Goal: Transaction & Acquisition: Purchase product/service

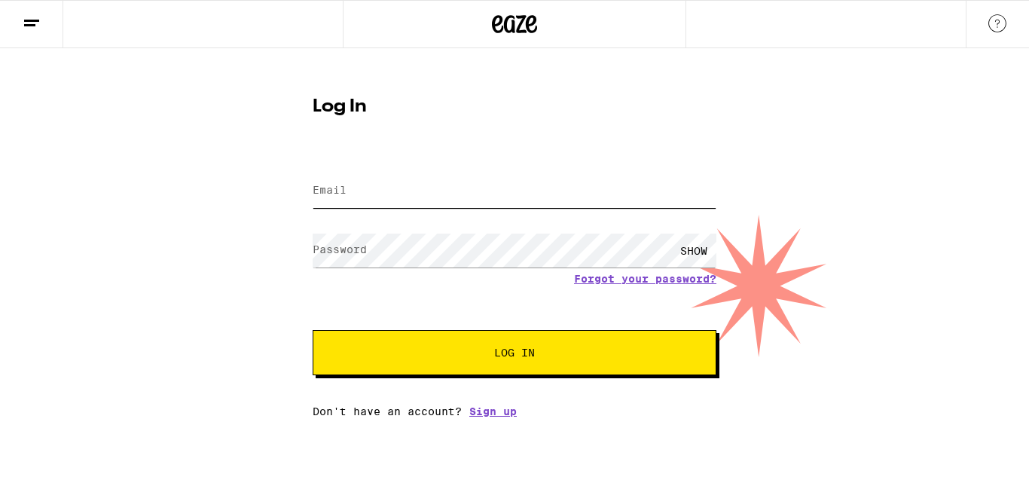
type input "[EMAIL_ADDRESS][DOMAIN_NAME]"
click at [493, 361] on button "Log In" at bounding box center [515, 352] width 404 height 45
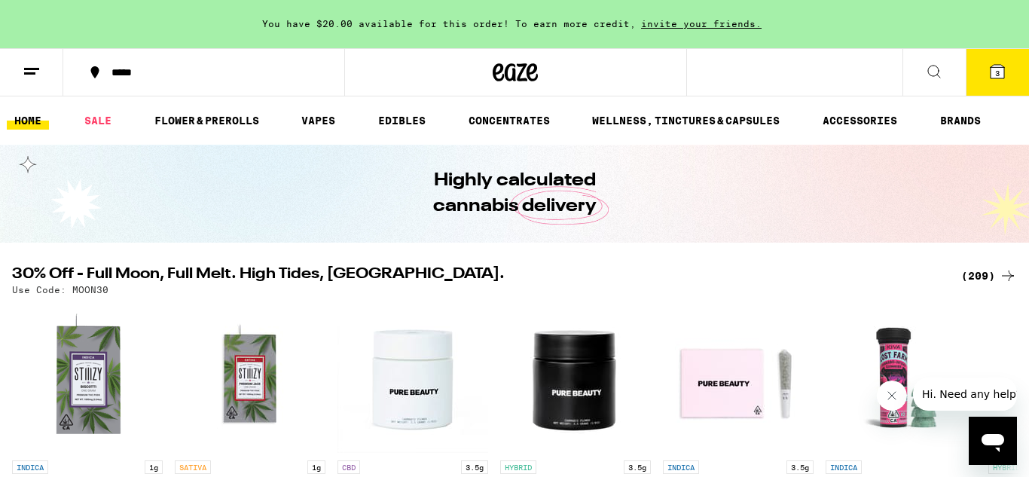
click at [990, 66] on icon at bounding box center [997, 72] width 18 height 18
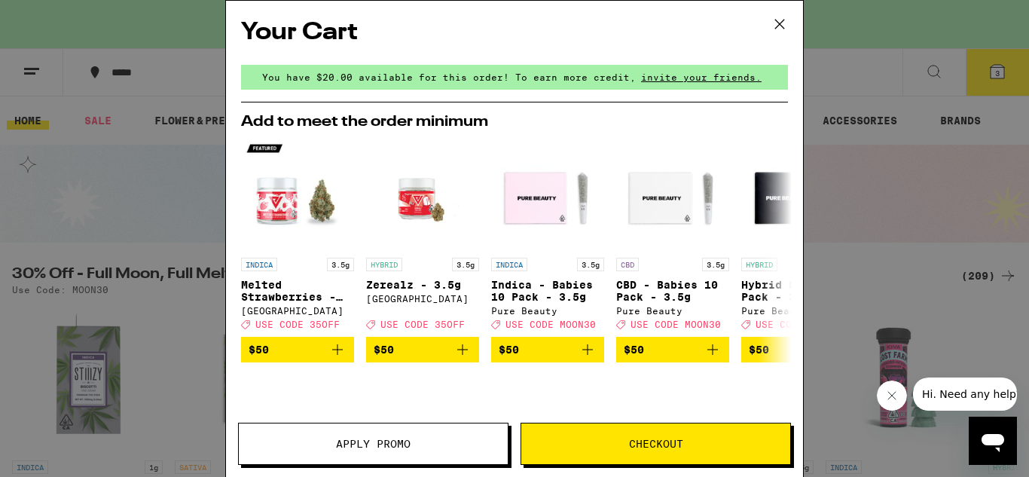
click at [779, 22] on icon at bounding box center [779, 24] width 23 height 23
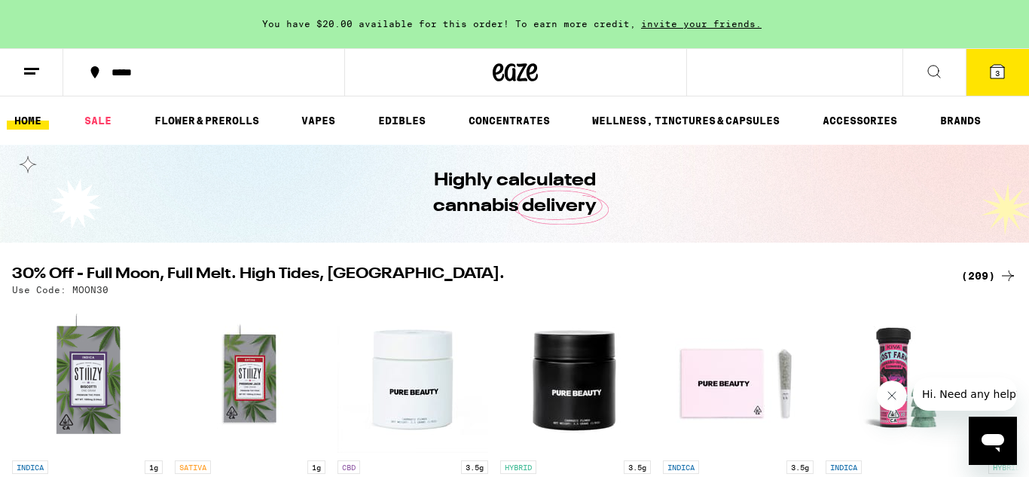
click at [172, 53] on button "*****" at bounding box center [203, 72] width 281 height 45
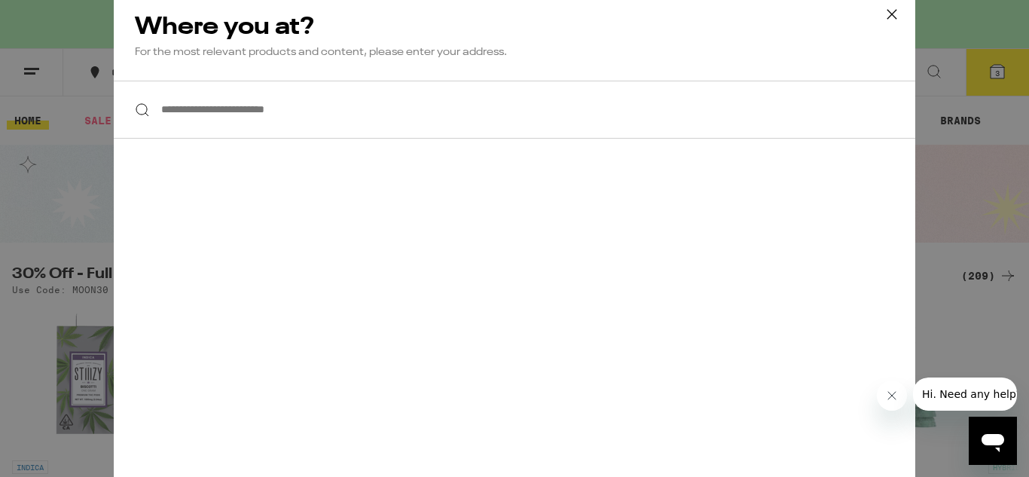
click at [890, 17] on icon at bounding box center [891, 14] width 23 height 23
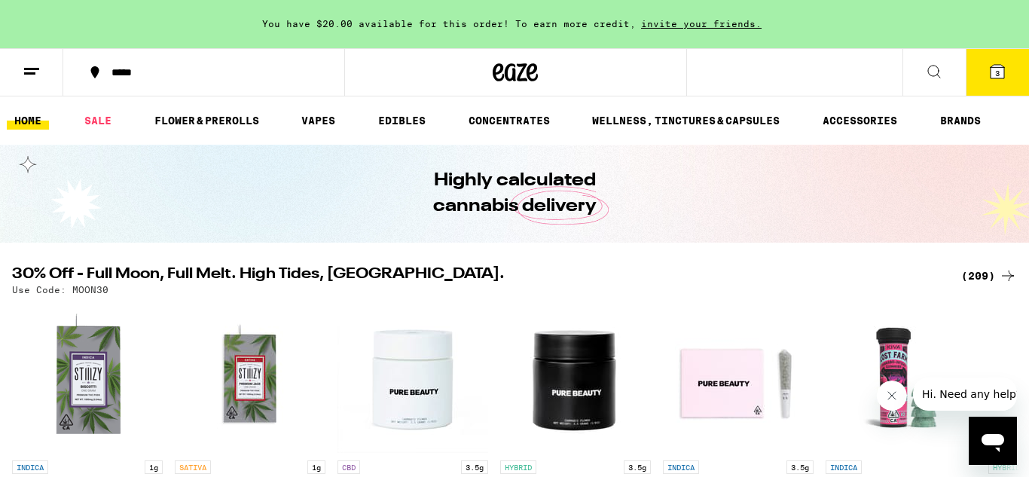
click at [27, 71] on icon at bounding box center [32, 72] width 18 height 18
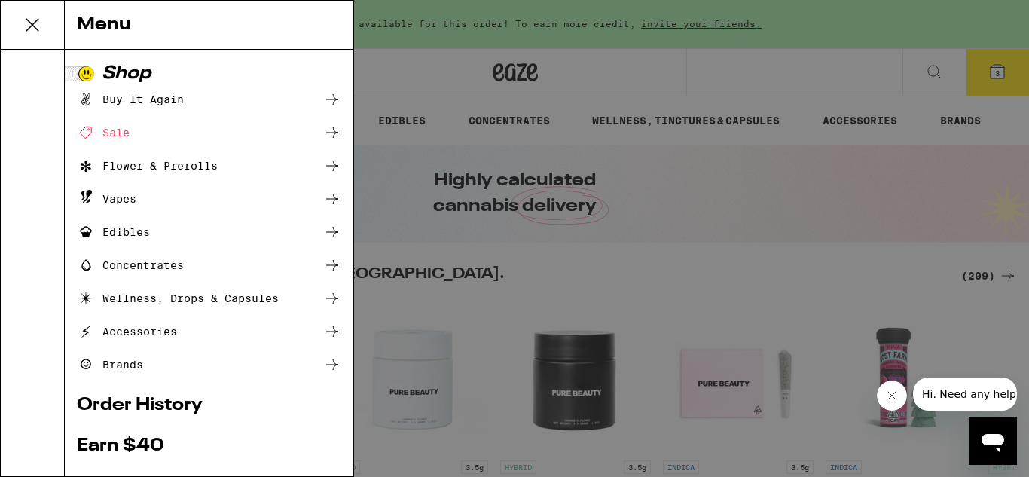
click at [32, 23] on icon at bounding box center [32, 25] width 12 height 12
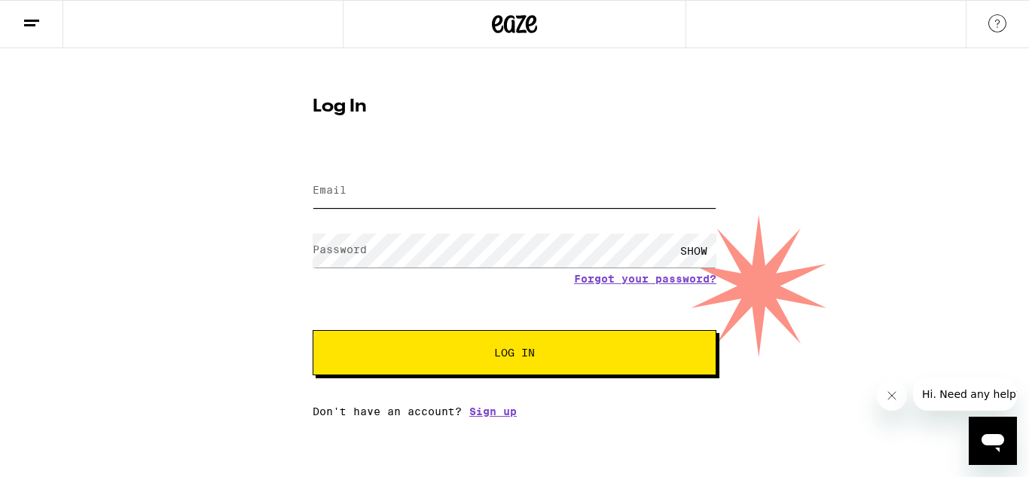
type input "[EMAIL_ADDRESS][DOMAIN_NAME]"
click at [536, 368] on button "Log In" at bounding box center [515, 352] width 404 height 45
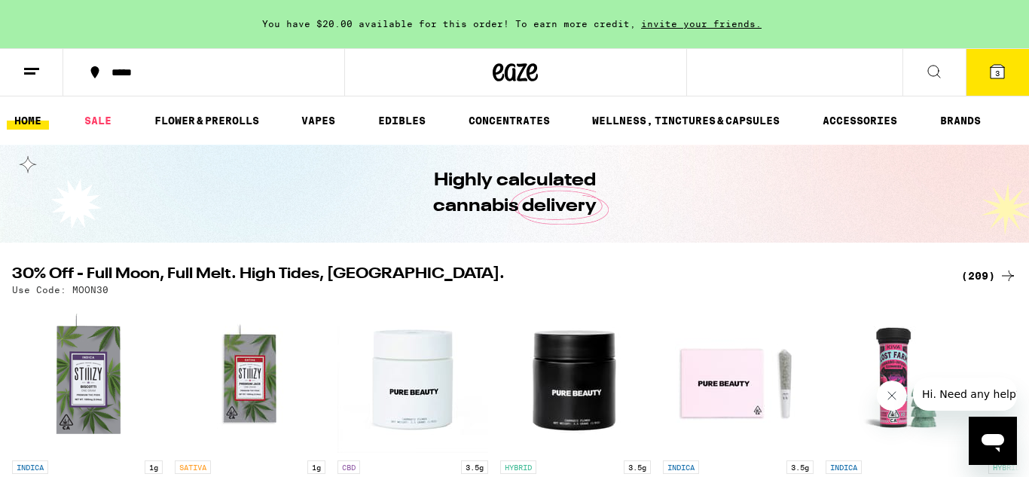
click at [139, 78] on div "*****" at bounding box center [213, 72] width 218 height 11
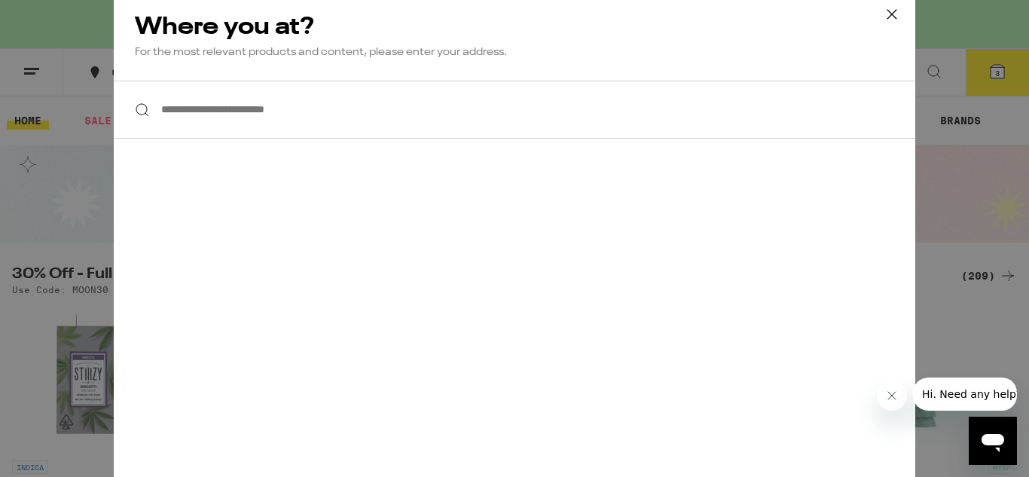
click at [247, 120] on input "**********" at bounding box center [514, 110] width 801 height 58
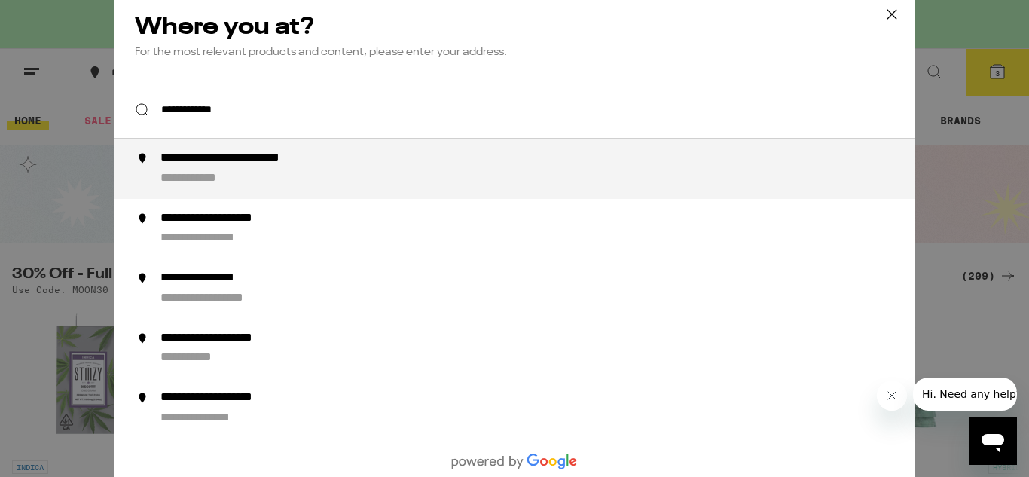
click at [203, 163] on div "**********" at bounding box center [261, 159] width 203 height 16
type input "**********"
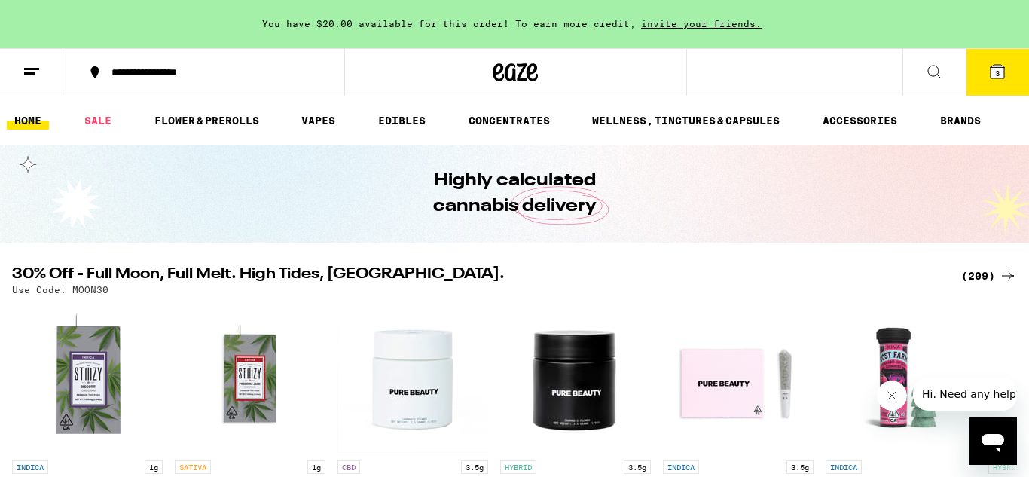
click at [987, 80] on button "3" at bounding box center [997, 72] width 63 height 47
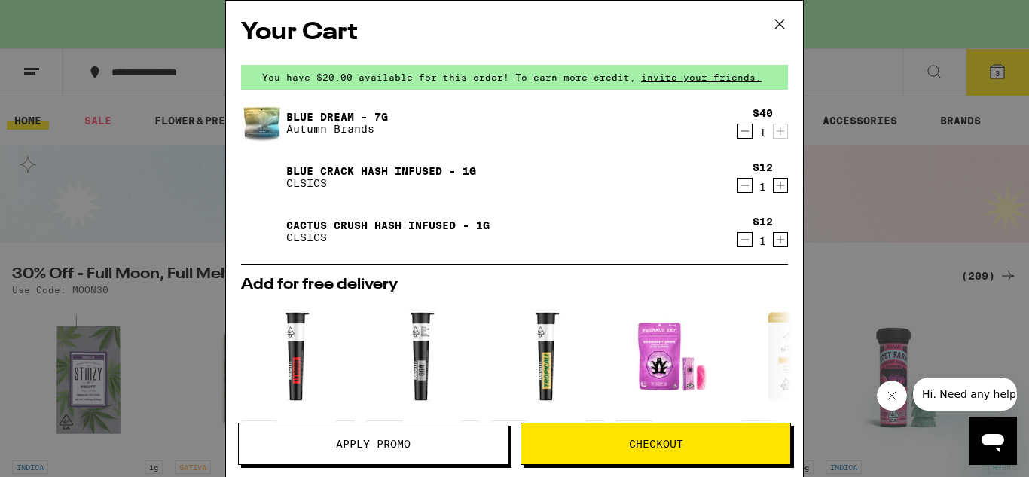
click at [744, 137] on icon "Decrement" at bounding box center [745, 131] width 14 height 18
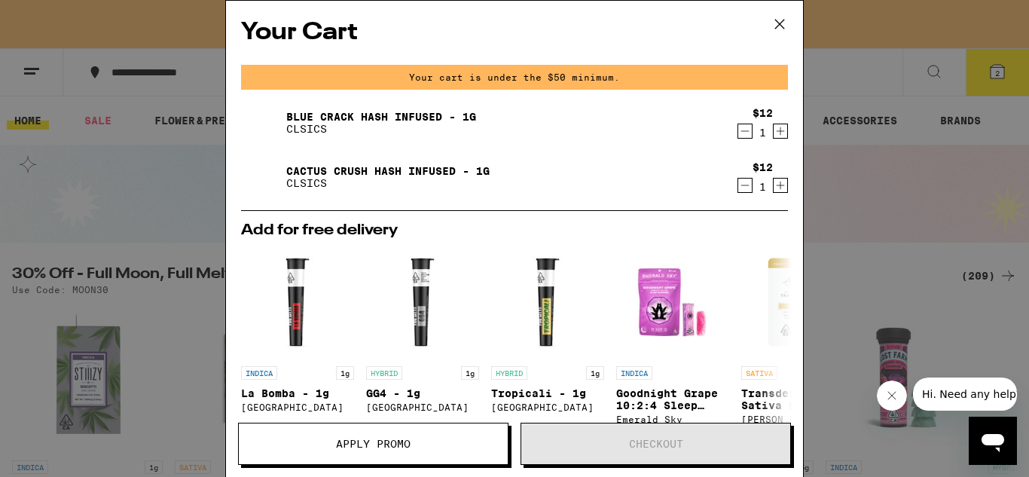
click at [746, 131] on icon "Decrement" at bounding box center [745, 131] width 8 height 0
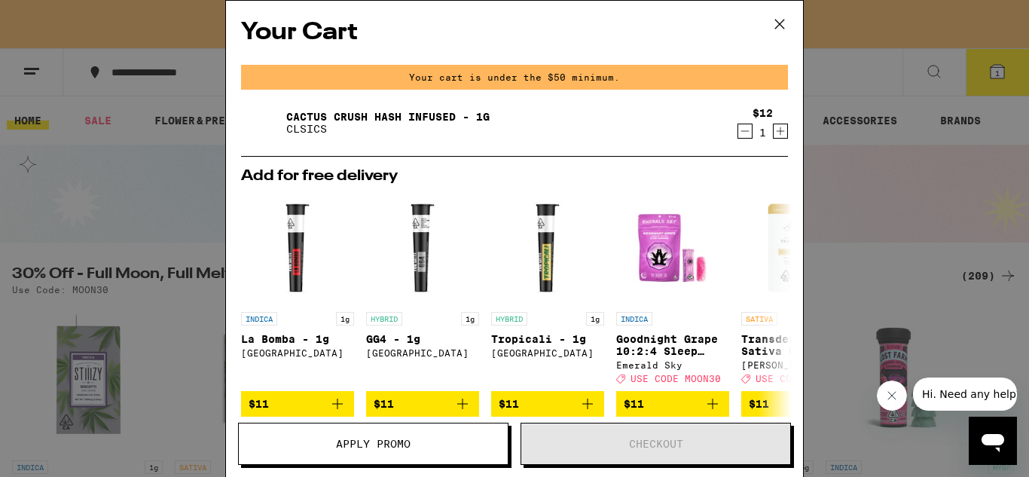
click at [746, 133] on icon "Decrement" at bounding box center [745, 131] width 14 height 18
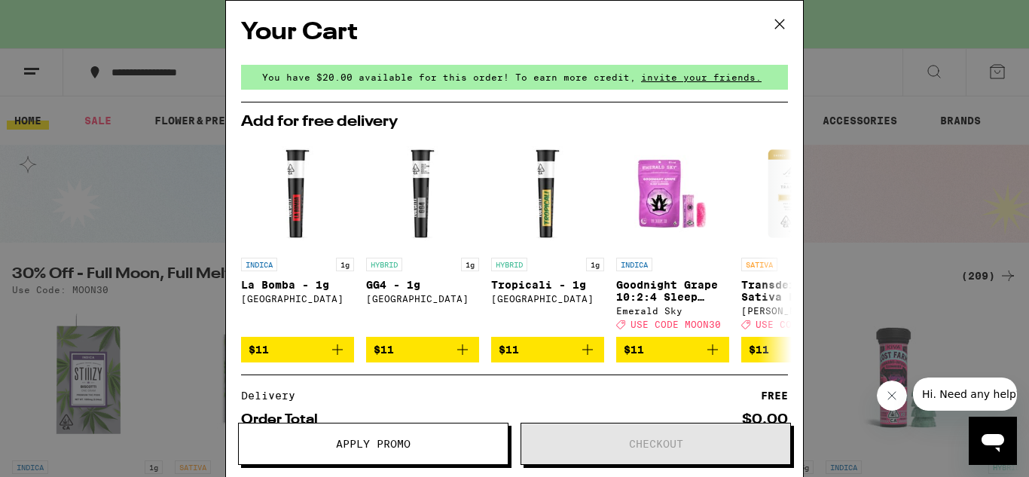
click at [780, 17] on icon at bounding box center [779, 24] width 23 height 23
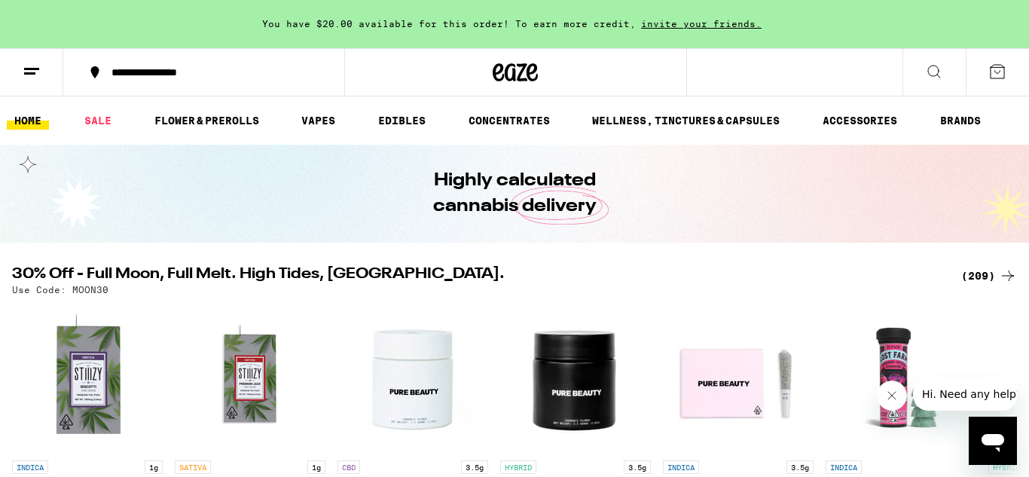
click at [32, 78] on div "Your Cart You have $20.00 available for this order! To earn more credit, invite…" at bounding box center [514, 238] width 1029 height 477
click at [26, 73] on line at bounding box center [29, 73] width 11 height 0
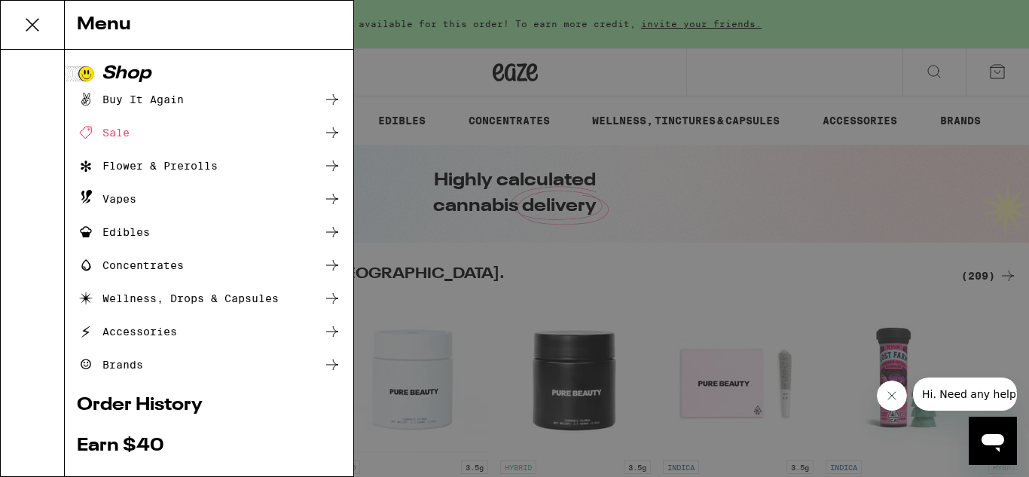
click at [153, 401] on link "Order History" at bounding box center [209, 405] width 264 height 18
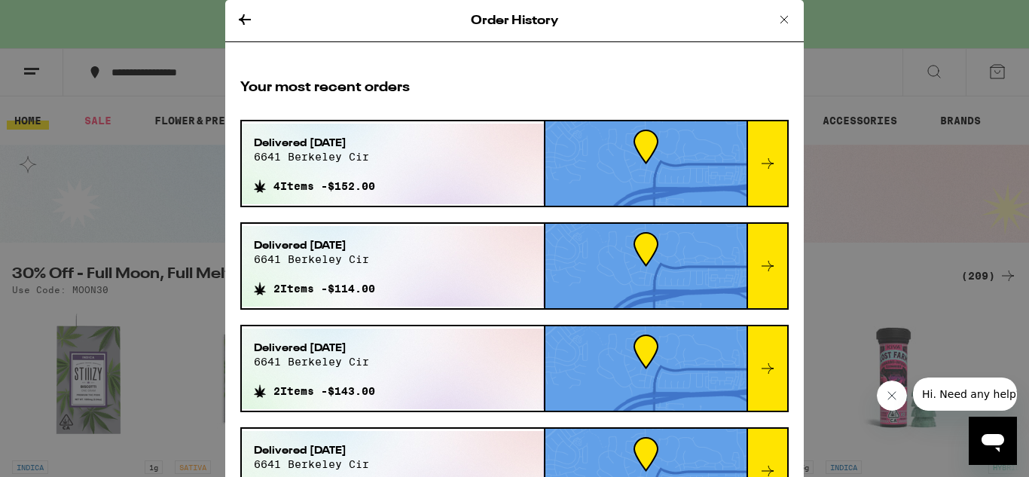
click at [243, 20] on icon at bounding box center [245, 19] width 12 height 11
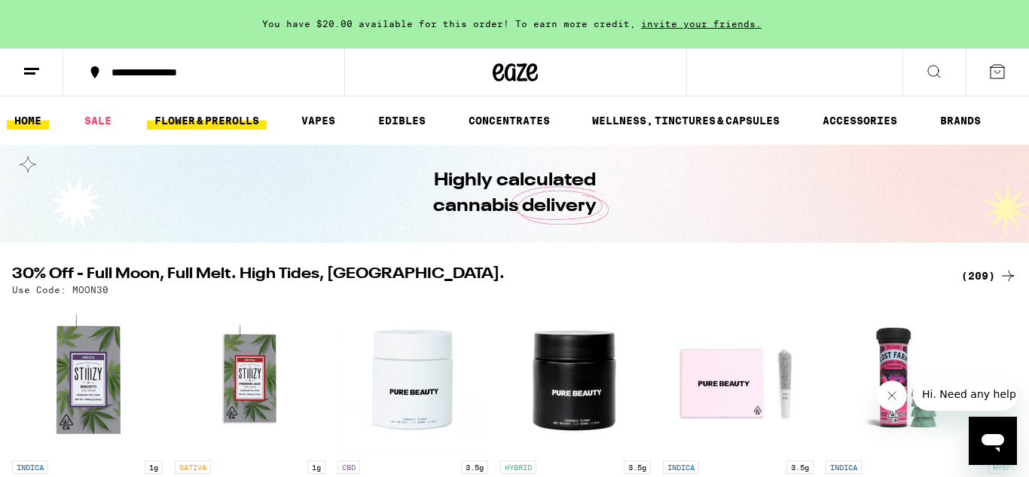
click at [228, 117] on link "FLOWER & PREROLLS" at bounding box center [207, 120] width 120 height 18
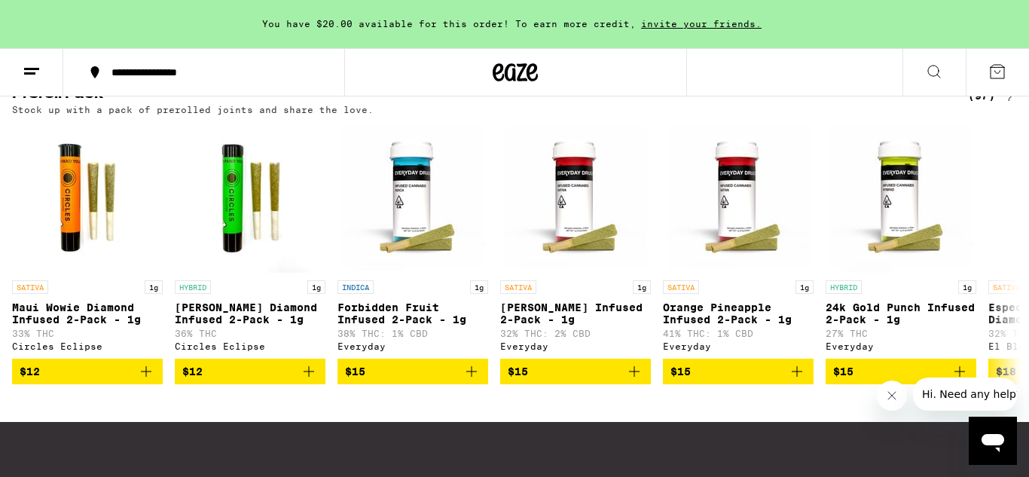
scroll to position [1198, 0]
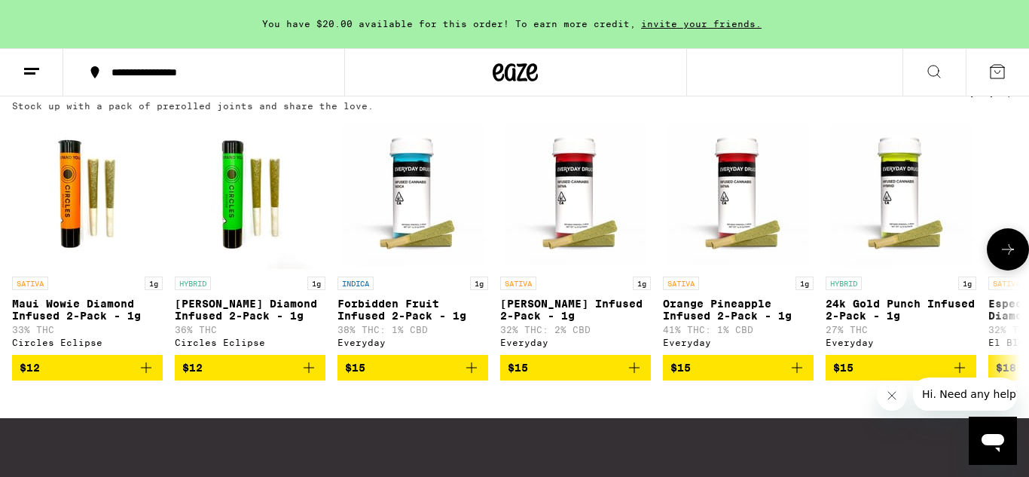
click at [1004, 258] on icon at bounding box center [1008, 249] width 18 height 18
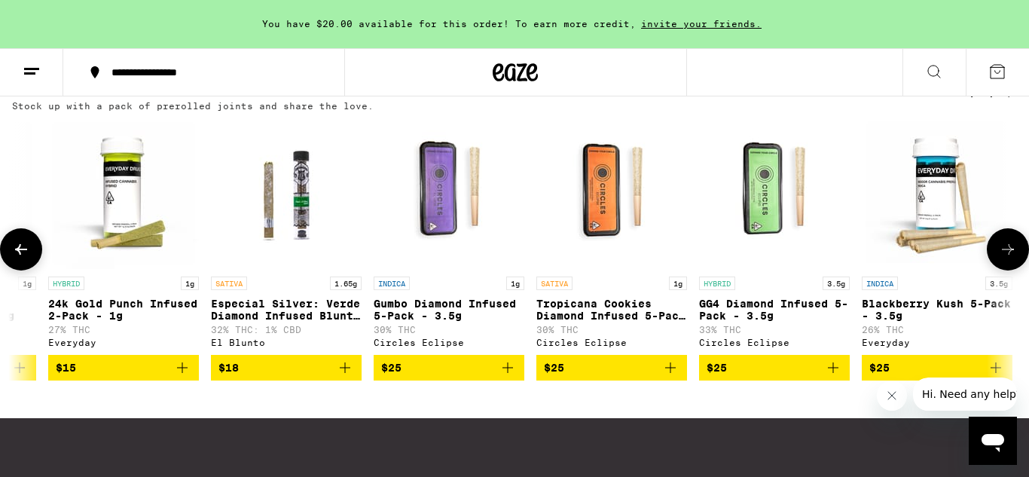
scroll to position [0, 841]
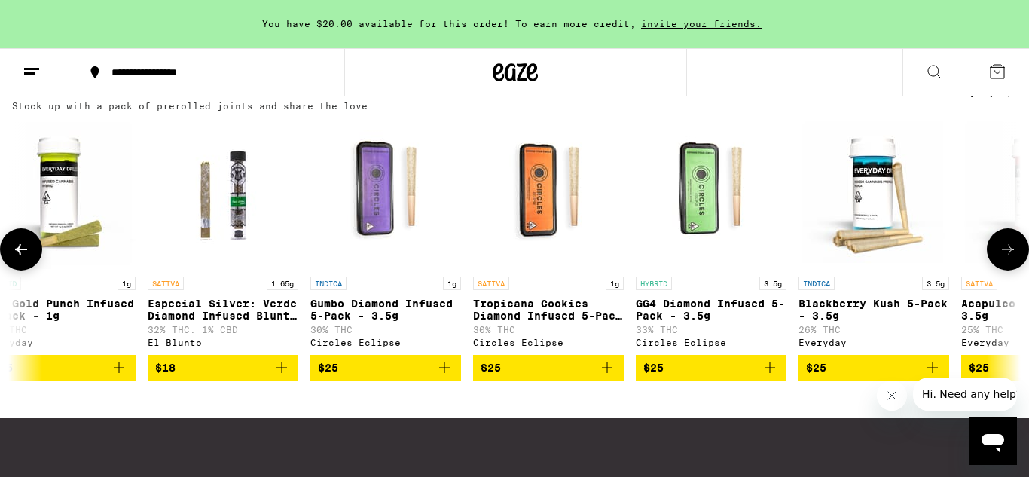
click at [1004, 258] on icon at bounding box center [1008, 249] width 18 height 18
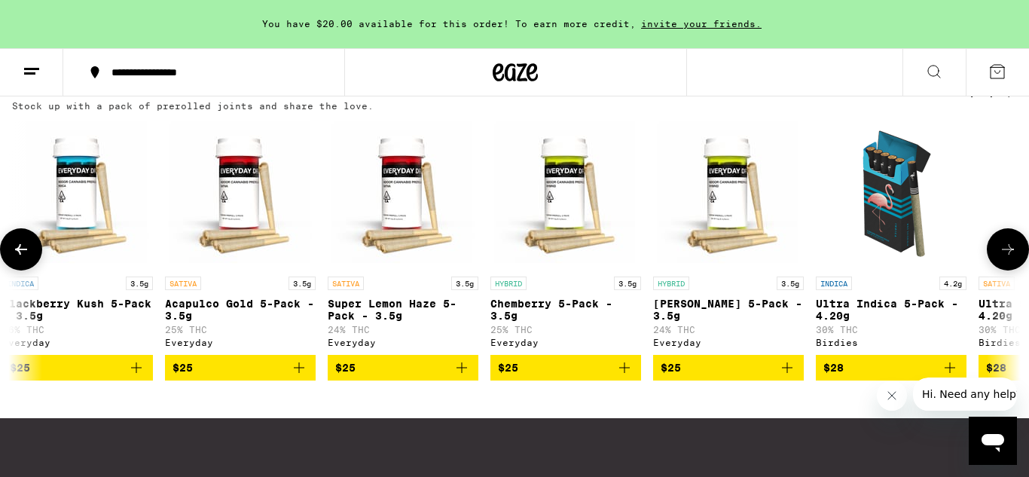
scroll to position [0, 1681]
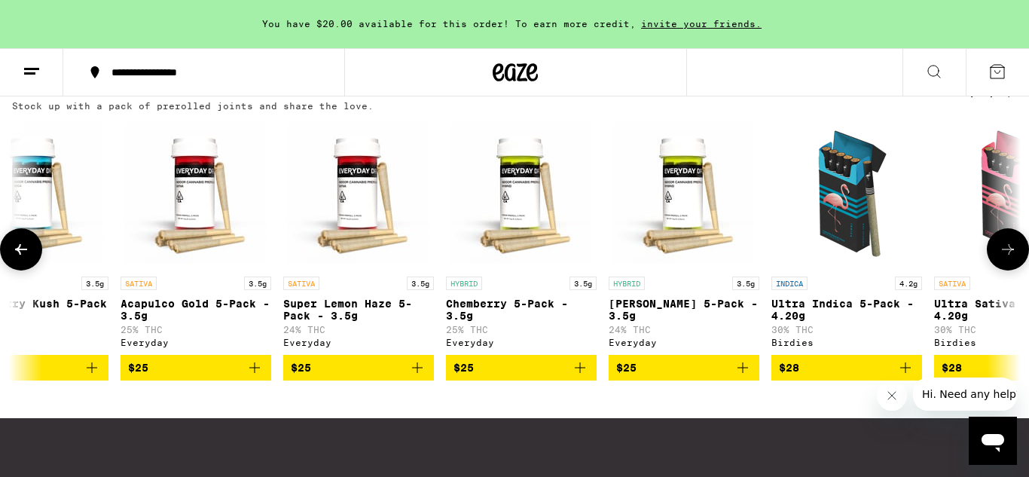
click at [1004, 258] on icon at bounding box center [1008, 249] width 18 height 18
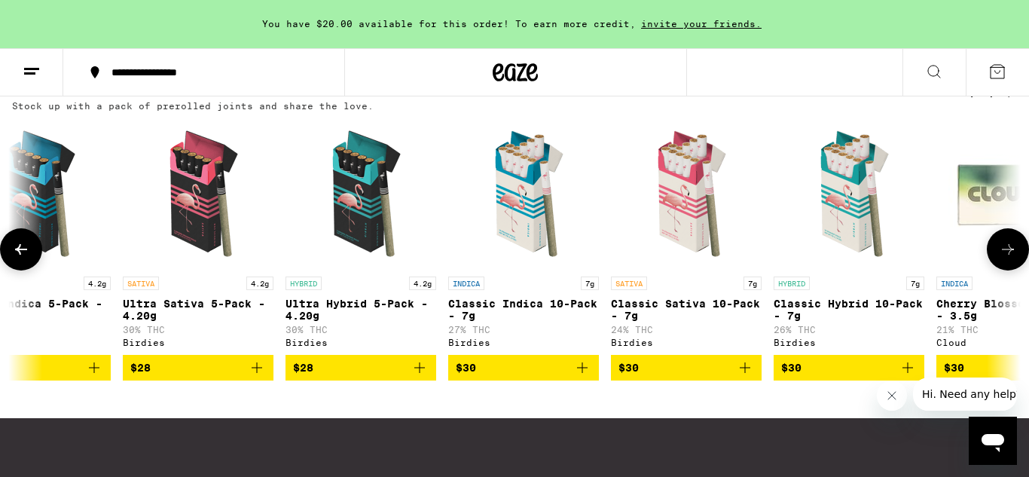
scroll to position [0, 2522]
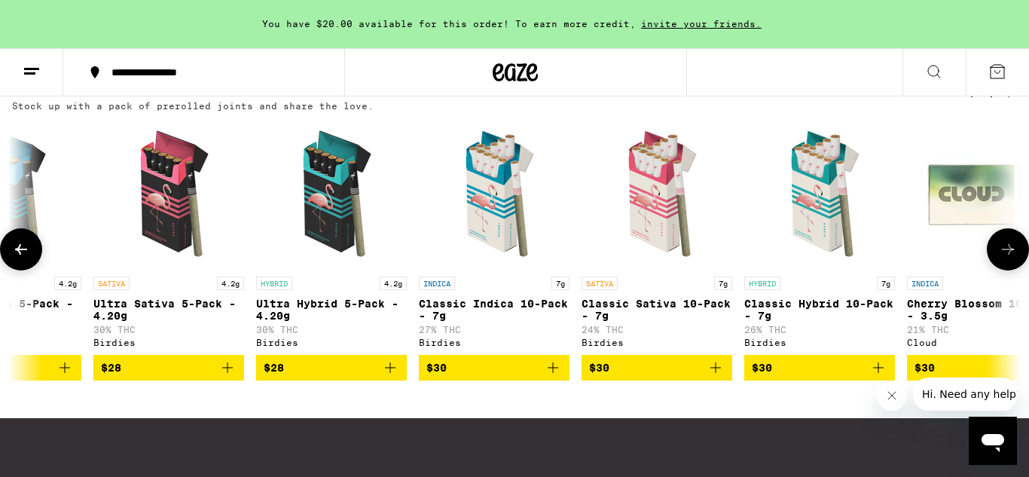
click at [1004, 258] on icon at bounding box center [1008, 249] width 18 height 18
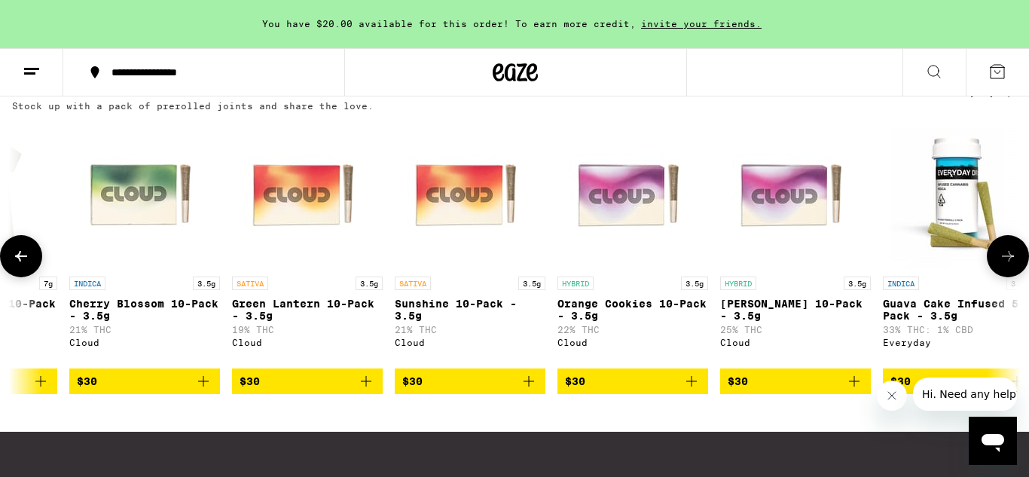
scroll to position [0, 3362]
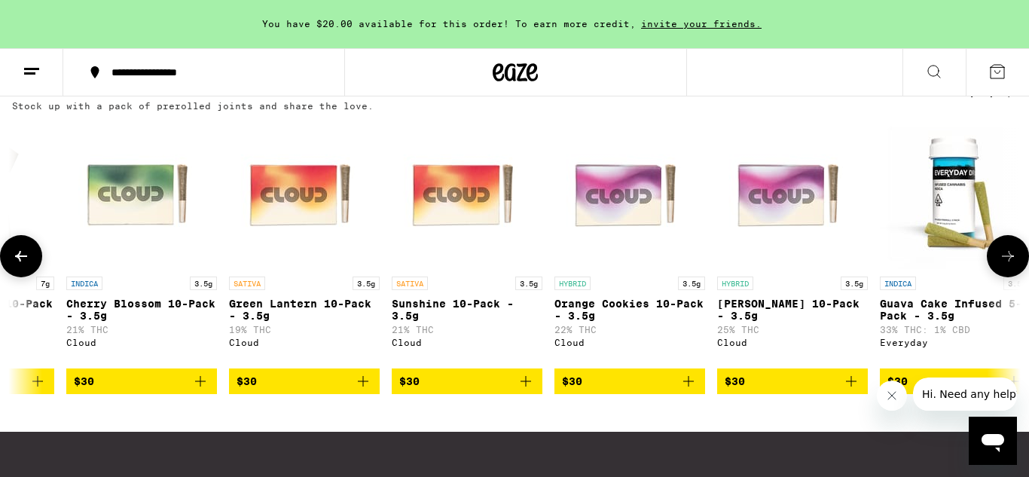
click at [20, 265] on icon at bounding box center [21, 256] width 18 height 18
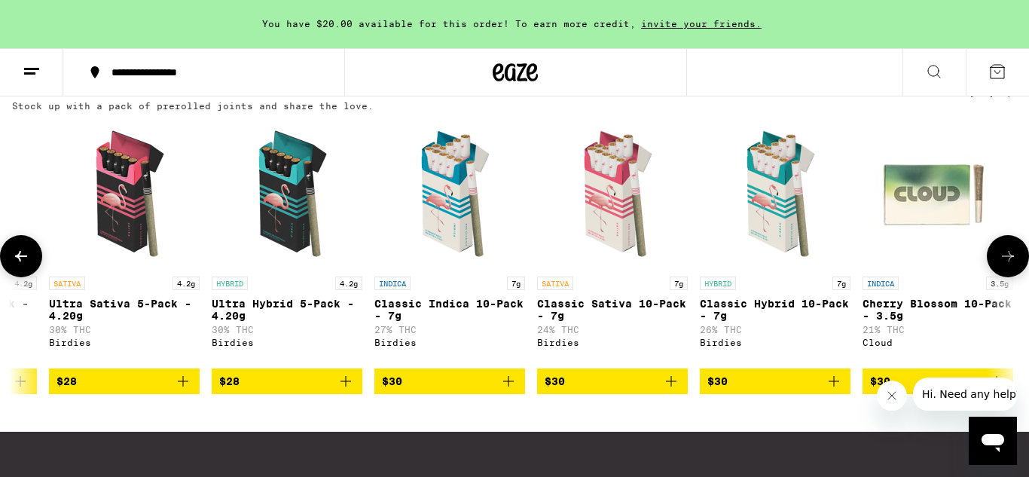
scroll to position [0, 2522]
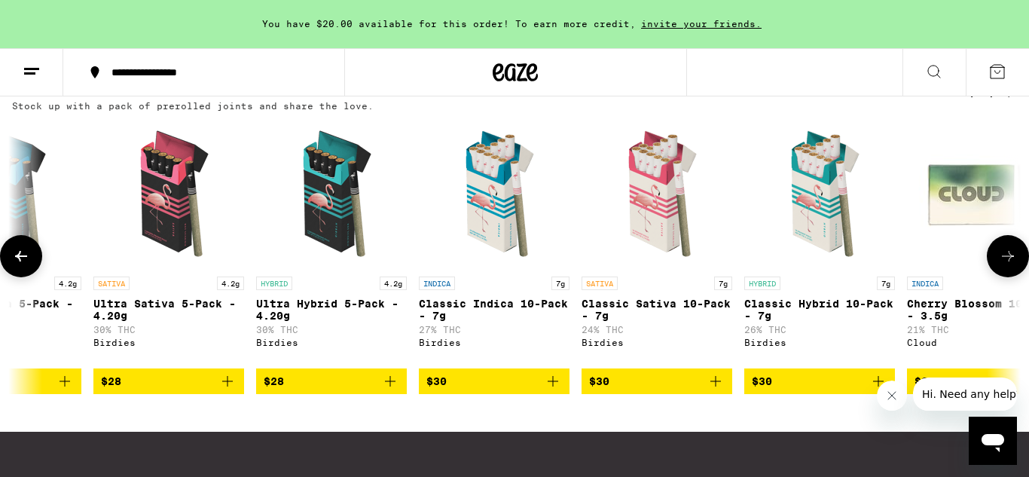
click at [1006, 265] on icon at bounding box center [1008, 256] width 18 height 18
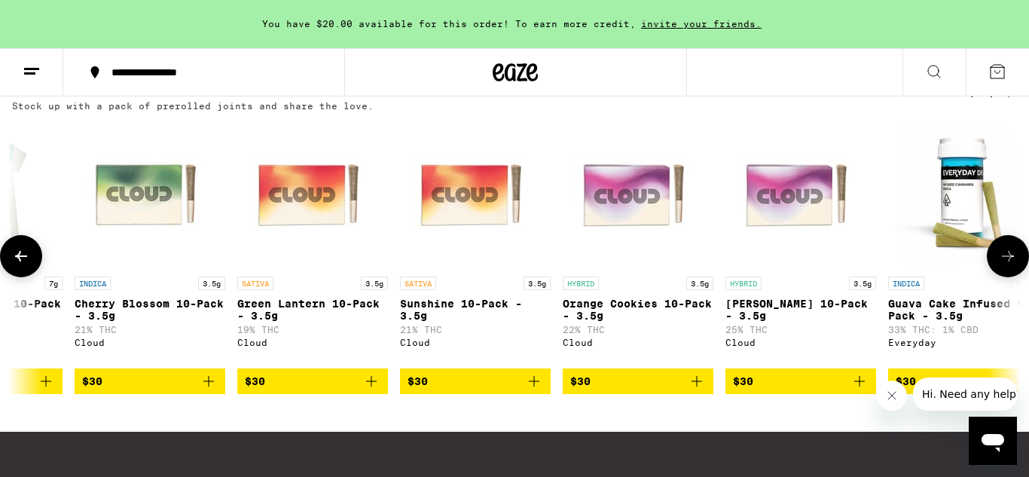
scroll to position [0, 3362]
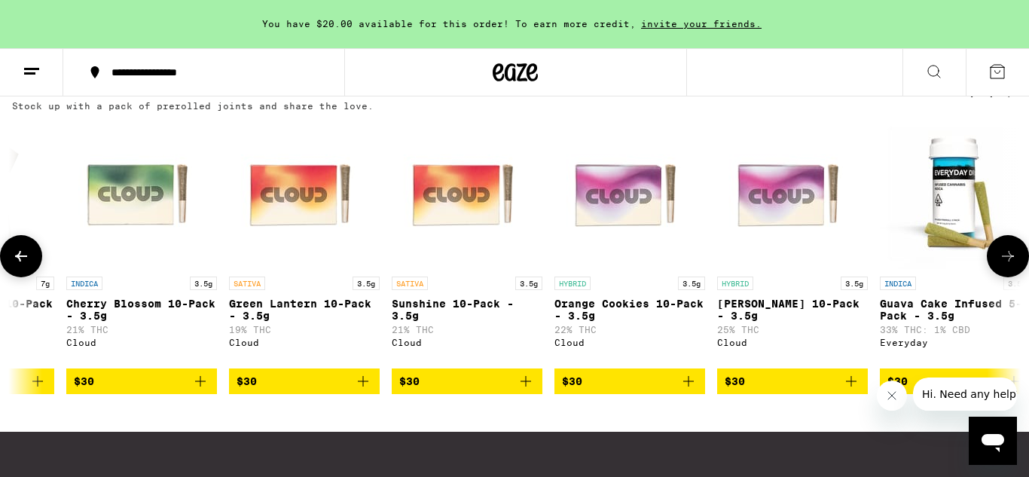
click at [24, 265] on icon at bounding box center [21, 256] width 18 height 18
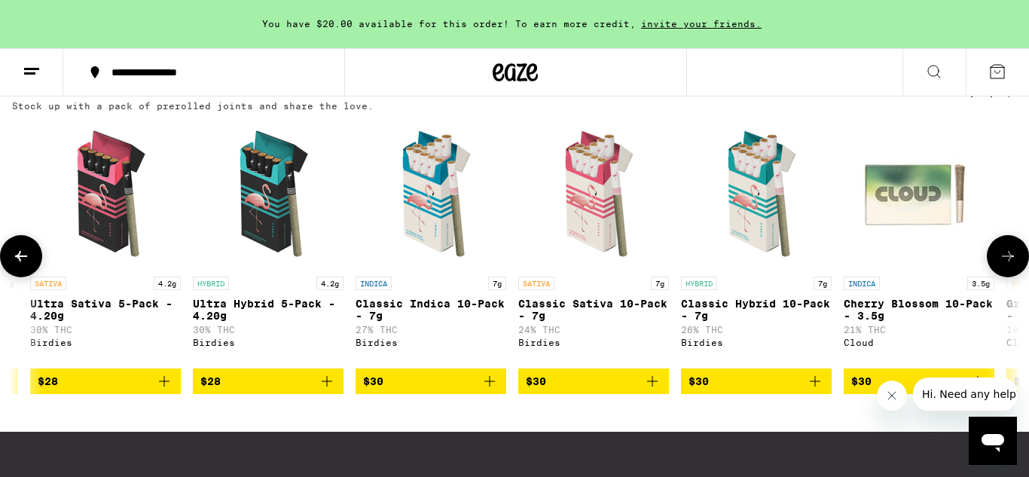
scroll to position [0, 2522]
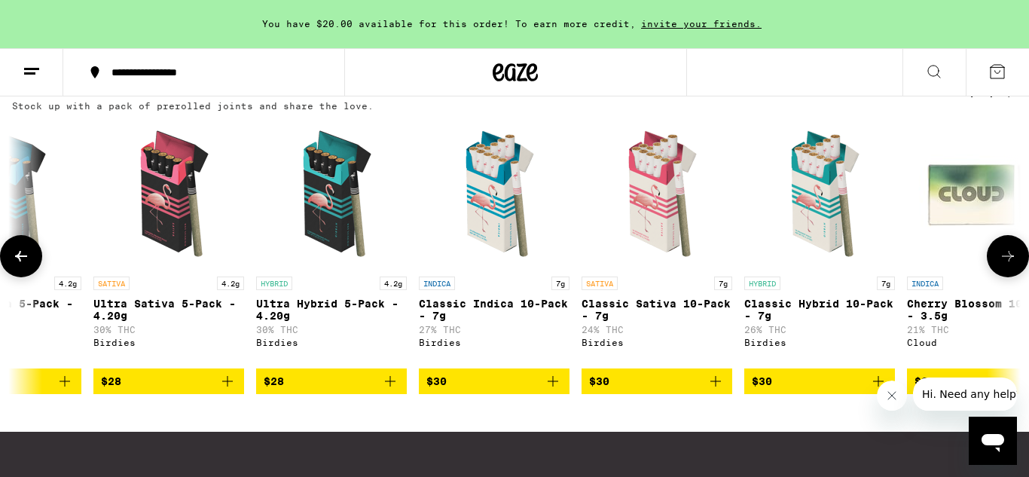
click at [817, 390] on span "$30" at bounding box center [820, 381] width 136 height 18
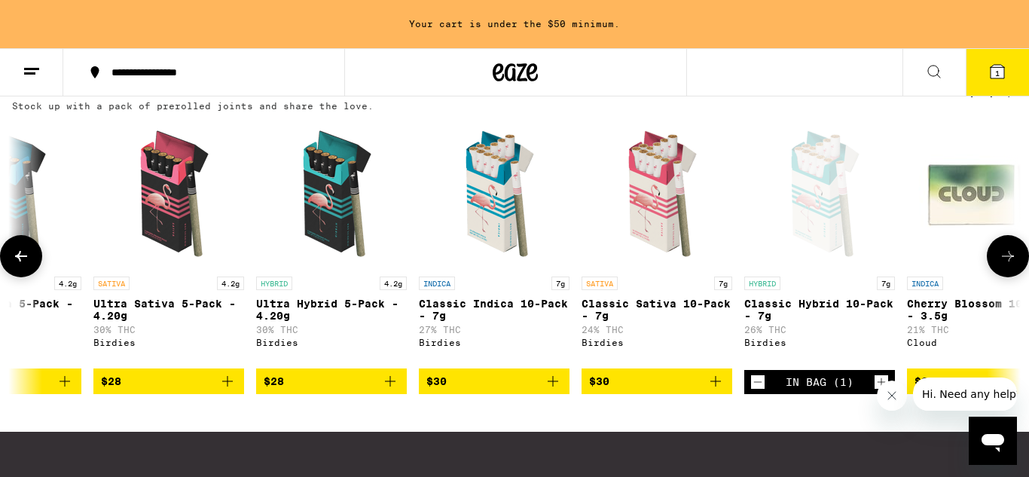
click at [167, 390] on span "$28" at bounding box center [169, 381] width 136 height 18
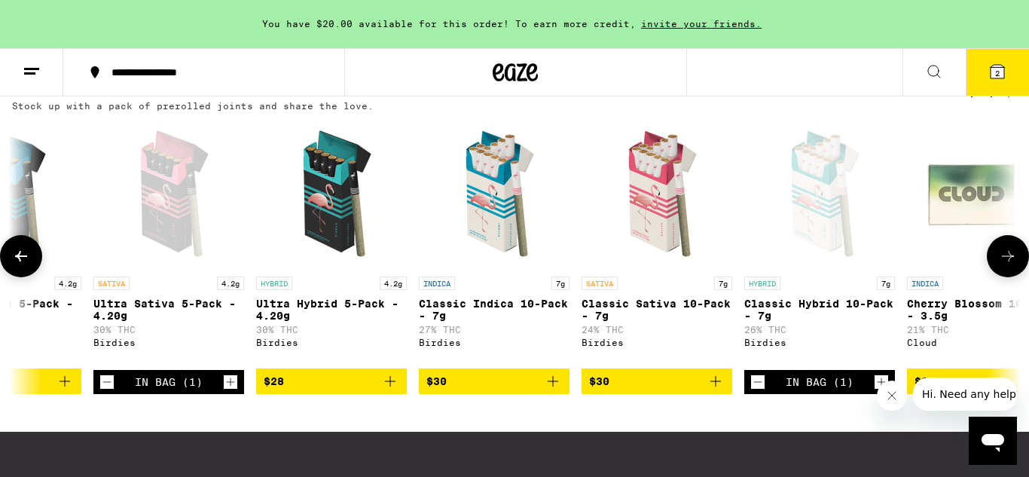
click at [1005, 265] on icon at bounding box center [1008, 256] width 18 height 18
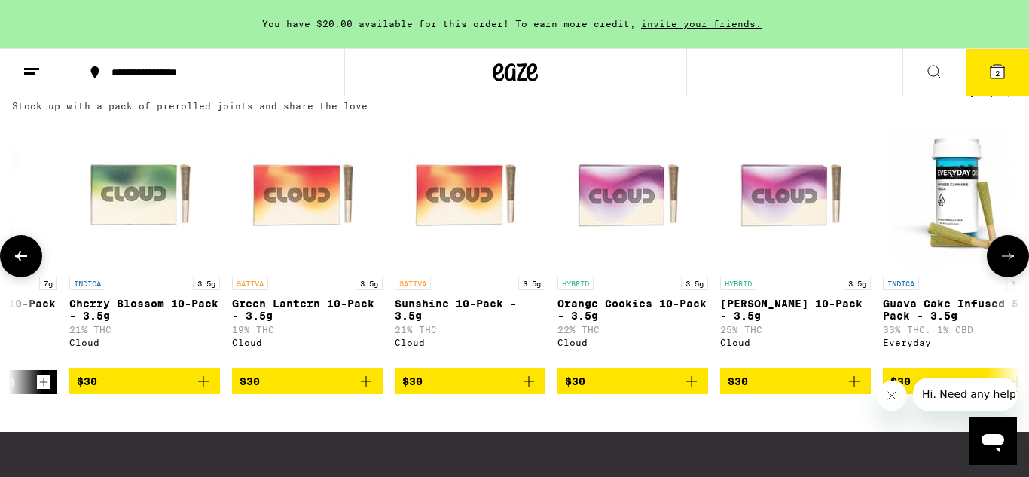
scroll to position [0, 3362]
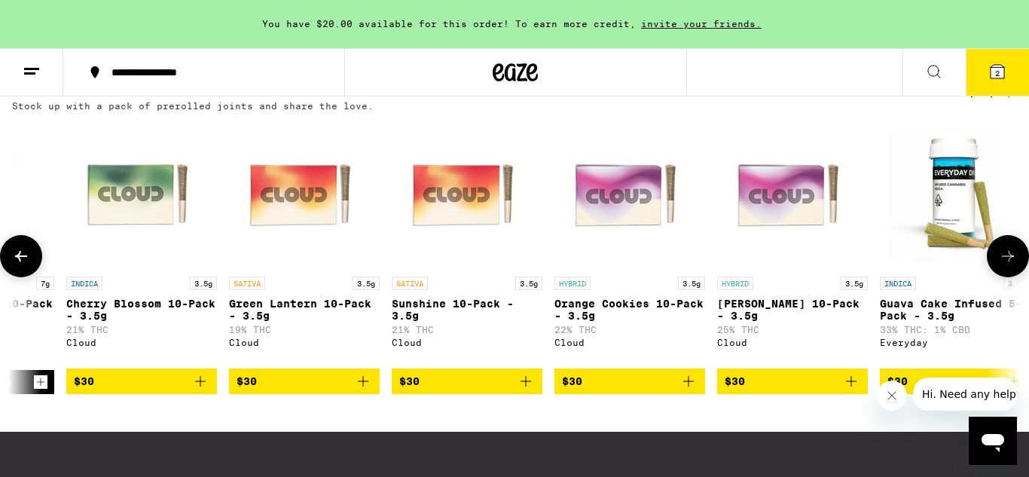
click at [1005, 265] on icon at bounding box center [1008, 256] width 18 height 18
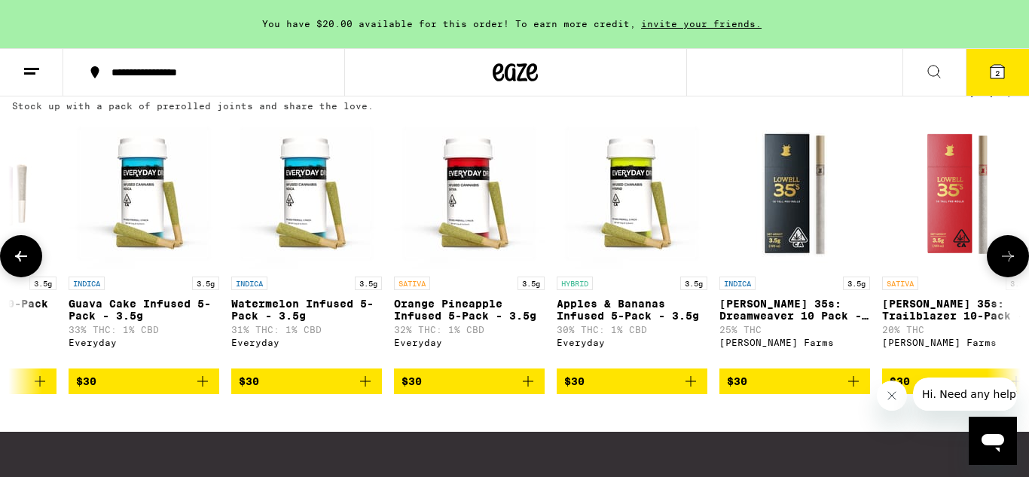
scroll to position [0, 4203]
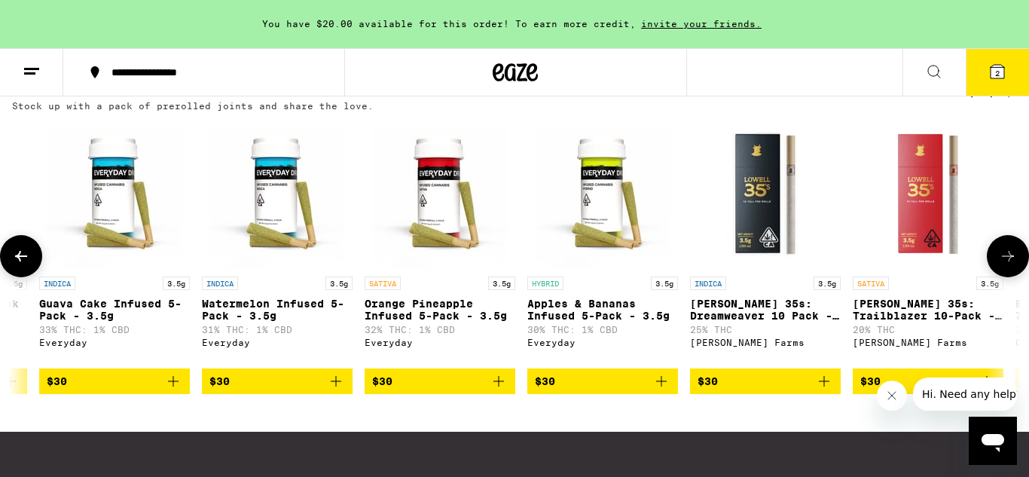
click at [1017, 277] on button at bounding box center [1008, 256] width 42 height 42
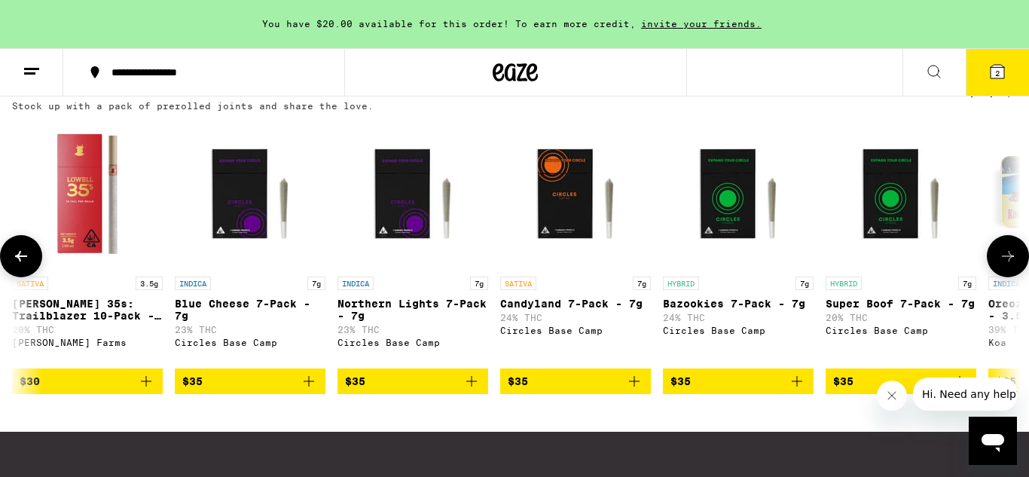
click at [1017, 277] on button at bounding box center [1008, 256] width 42 height 42
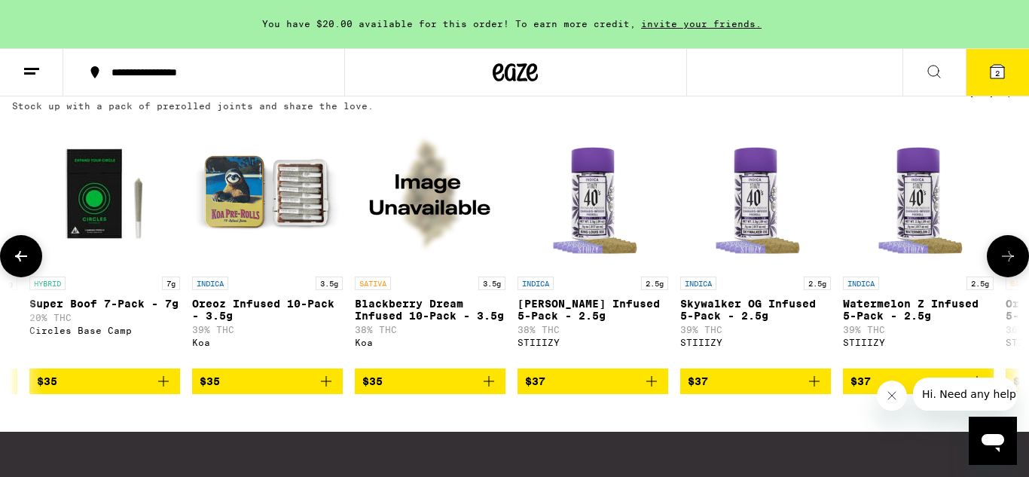
scroll to position [0, 5884]
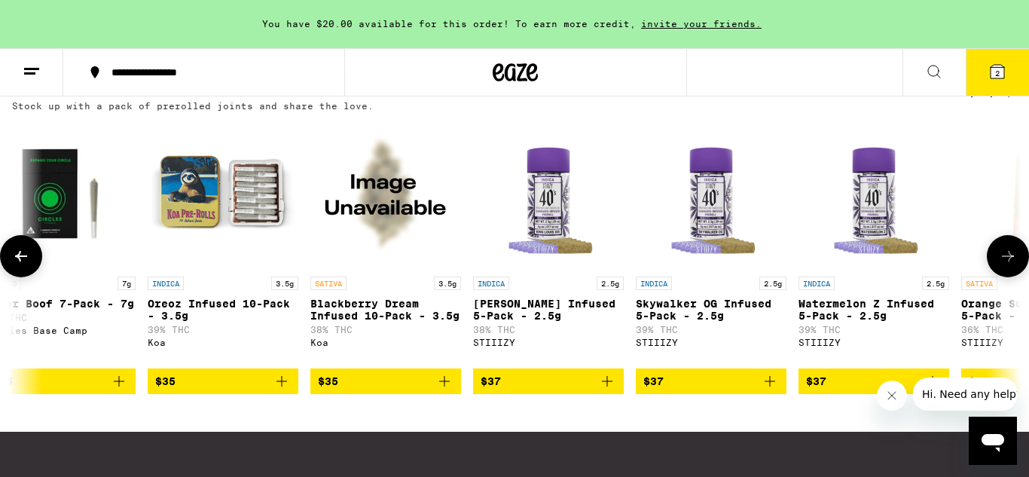
click at [207, 390] on span "$35" at bounding box center [223, 381] width 136 height 18
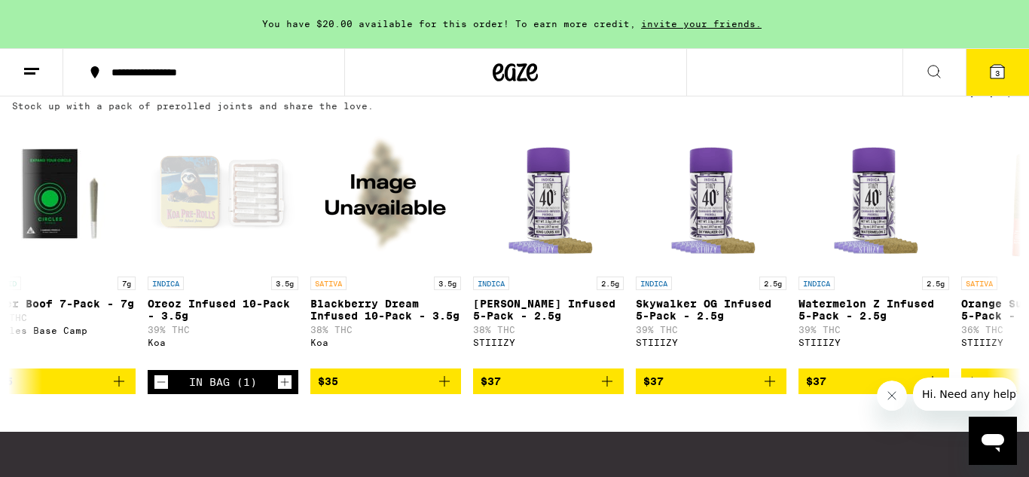
click at [995, 71] on span "3" at bounding box center [997, 73] width 5 height 9
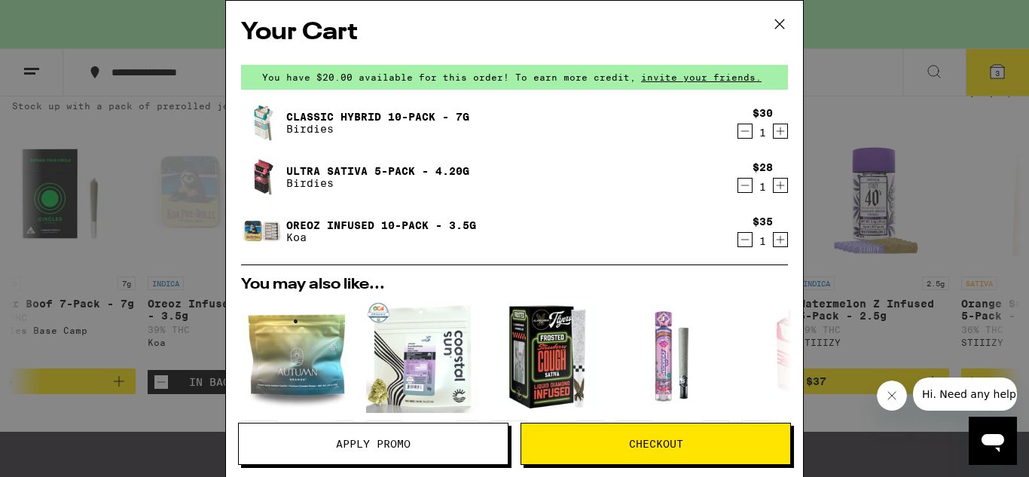
click at [779, 23] on icon at bounding box center [779, 24] width 9 height 9
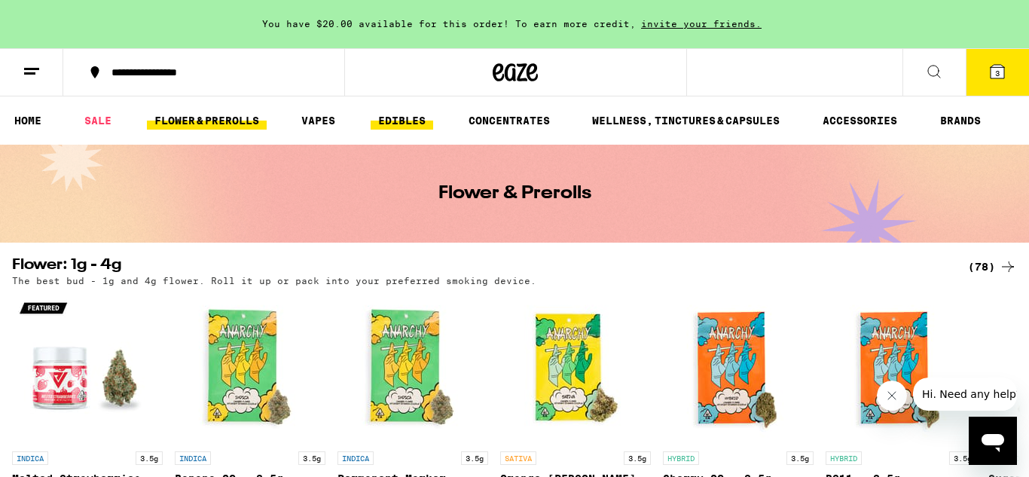
click at [403, 117] on link "EDIBLES" at bounding box center [402, 120] width 63 height 18
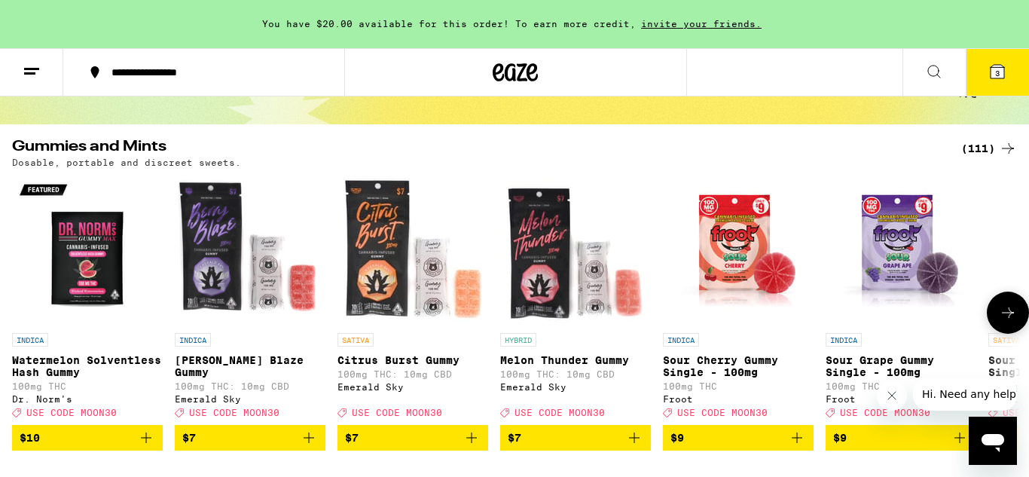
scroll to position [121, 0]
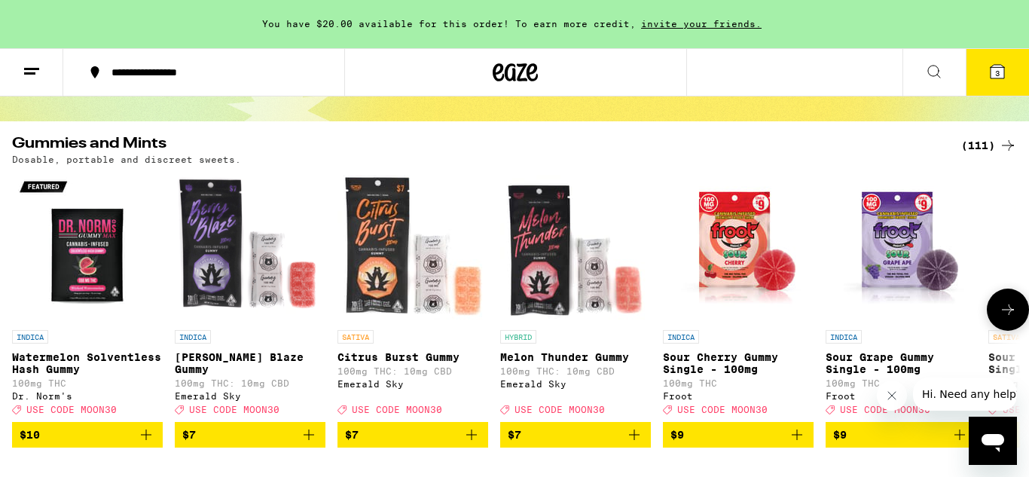
click at [1008, 315] on icon at bounding box center [1008, 310] width 18 height 18
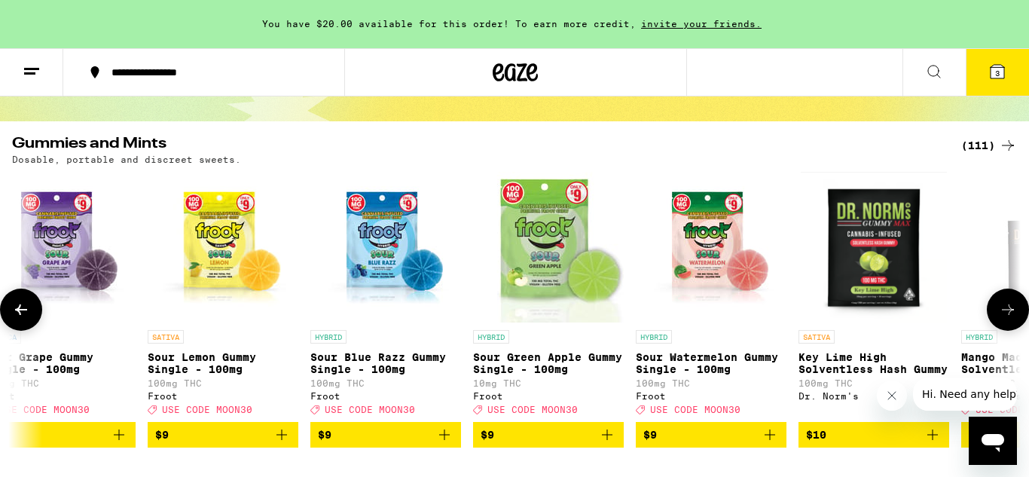
click at [1008, 315] on icon at bounding box center [1008, 310] width 18 height 18
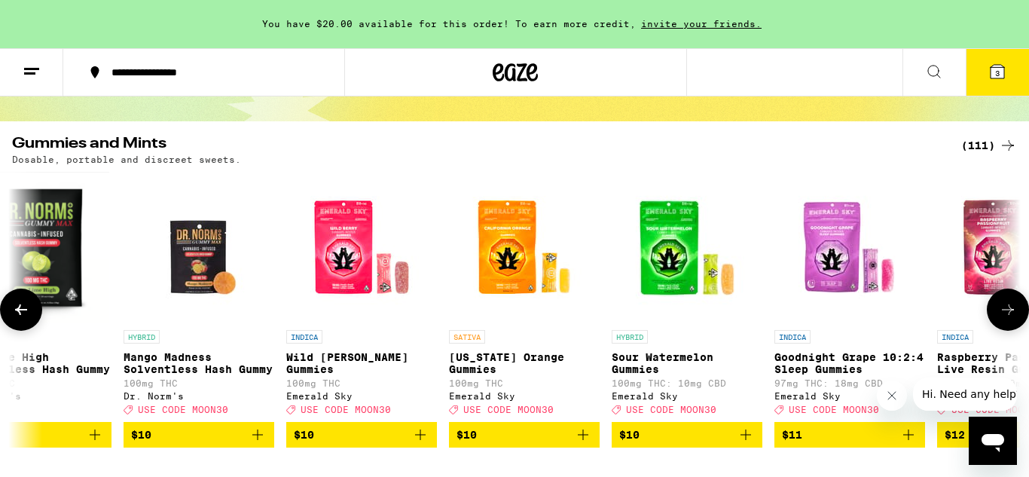
scroll to position [0, 1681]
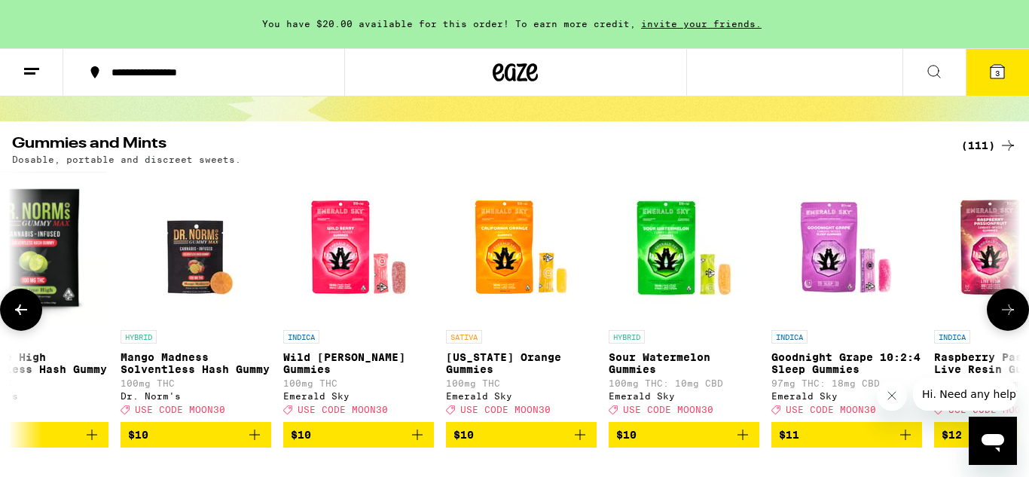
click at [1008, 315] on icon at bounding box center [1008, 310] width 18 height 18
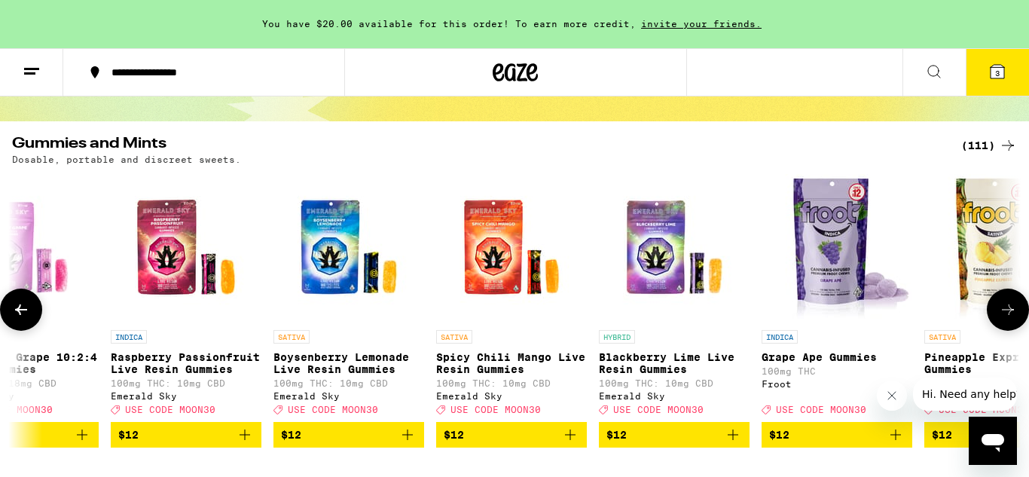
scroll to position [0, 2522]
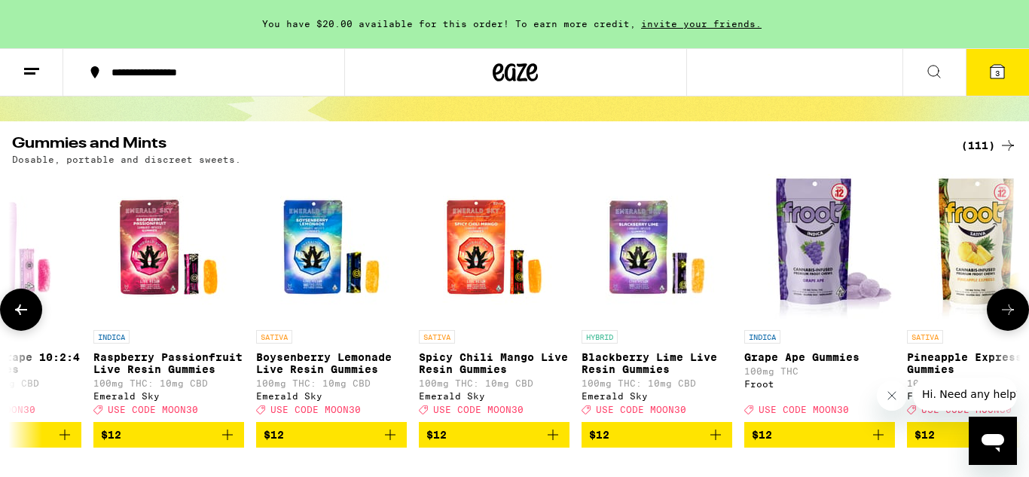
click at [1008, 315] on icon at bounding box center [1008, 310] width 18 height 18
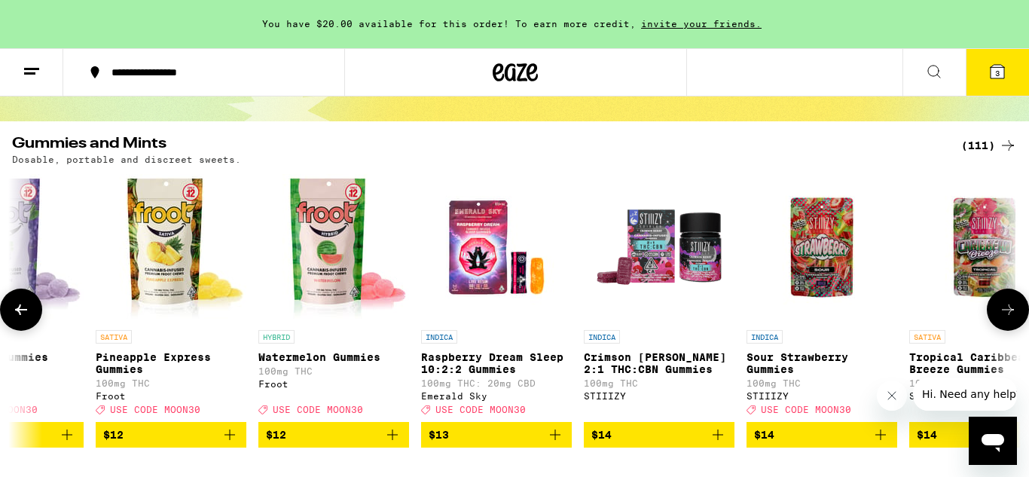
scroll to position [0, 3362]
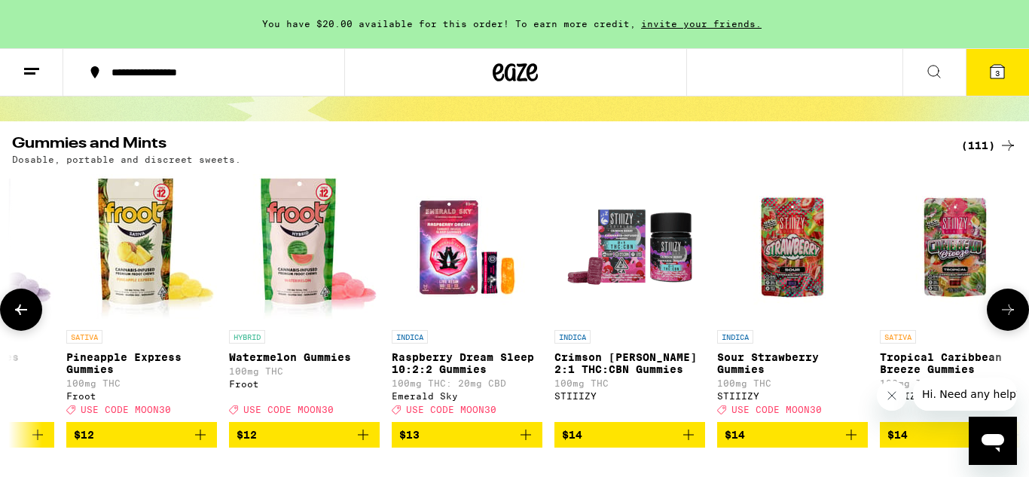
click at [1008, 315] on icon at bounding box center [1008, 310] width 18 height 18
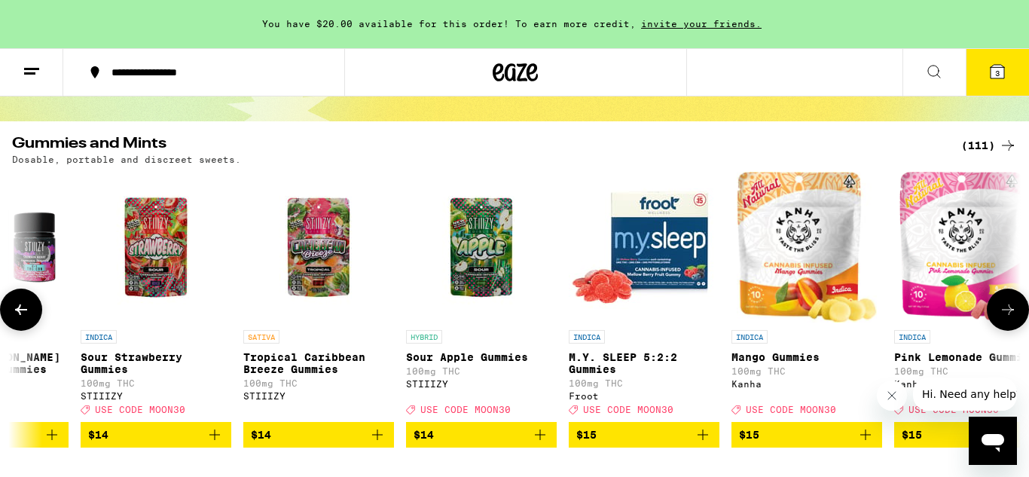
scroll to position [0, 4203]
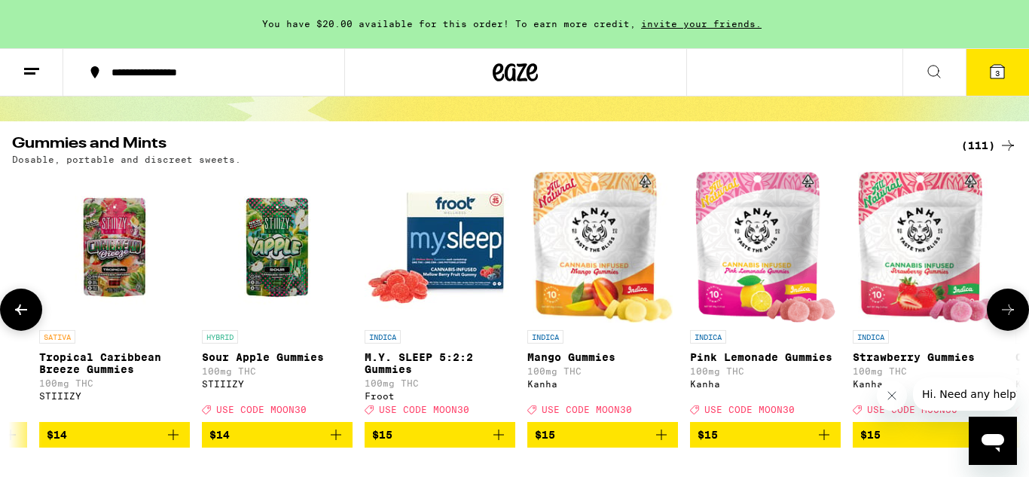
click at [1008, 315] on icon at bounding box center [1008, 310] width 18 height 18
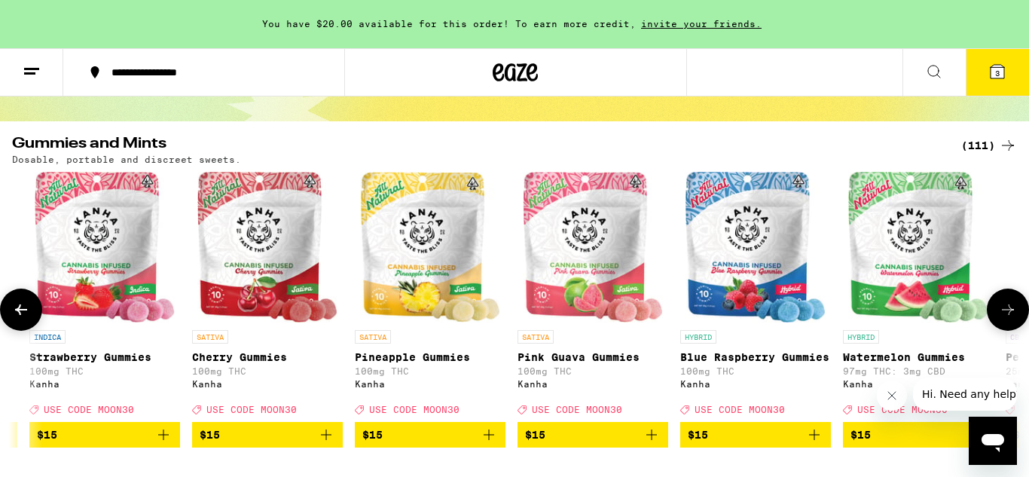
scroll to position [0, 5043]
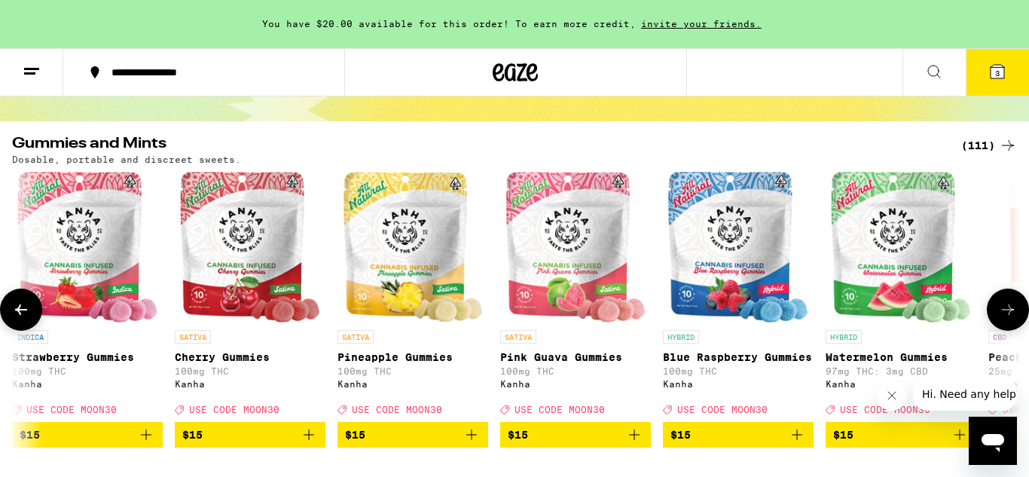
click at [1008, 315] on icon at bounding box center [1008, 310] width 18 height 18
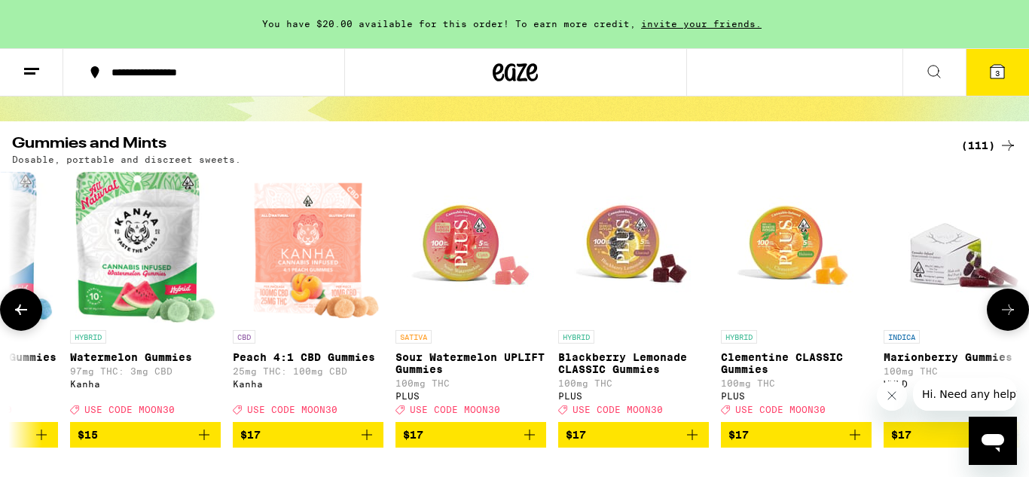
scroll to position [0, 5884]
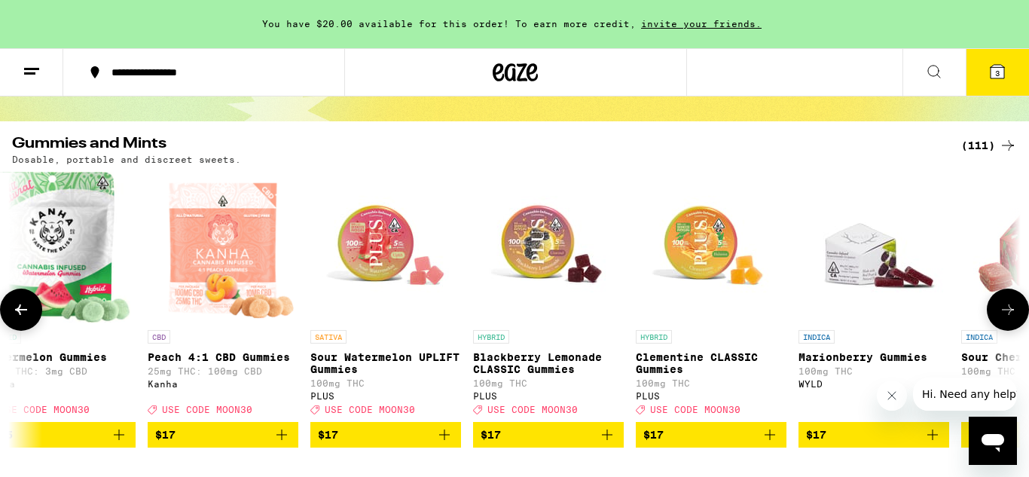
click at [1008, 315] on icon at bounding box center [1008, 310] width 18 height 18
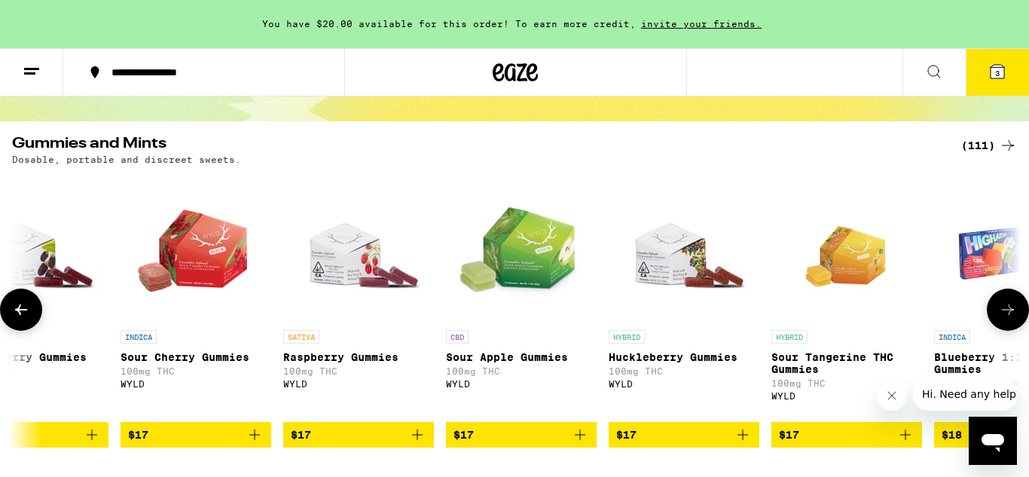
click at [1008, 315] on icon at bounding box center [1008, 310] width 18 height 18
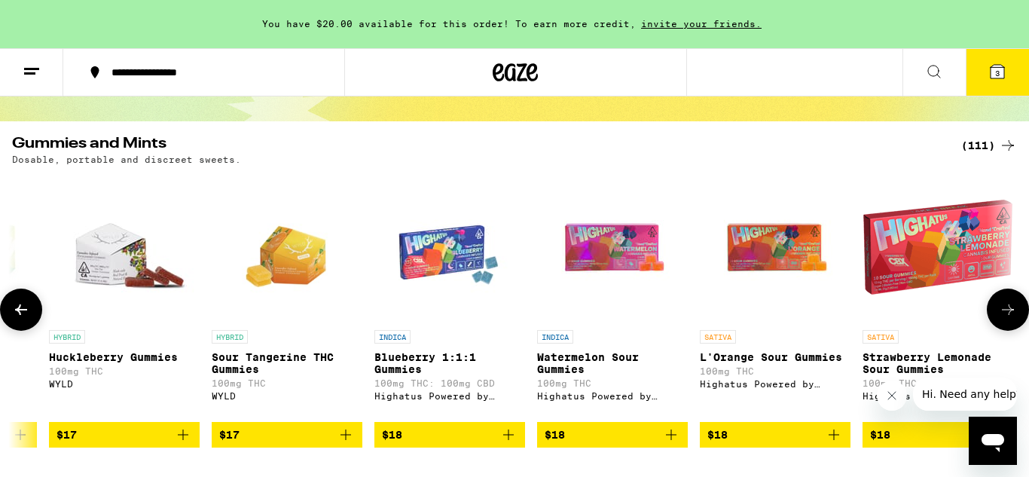
scroll to position [0, 7565]
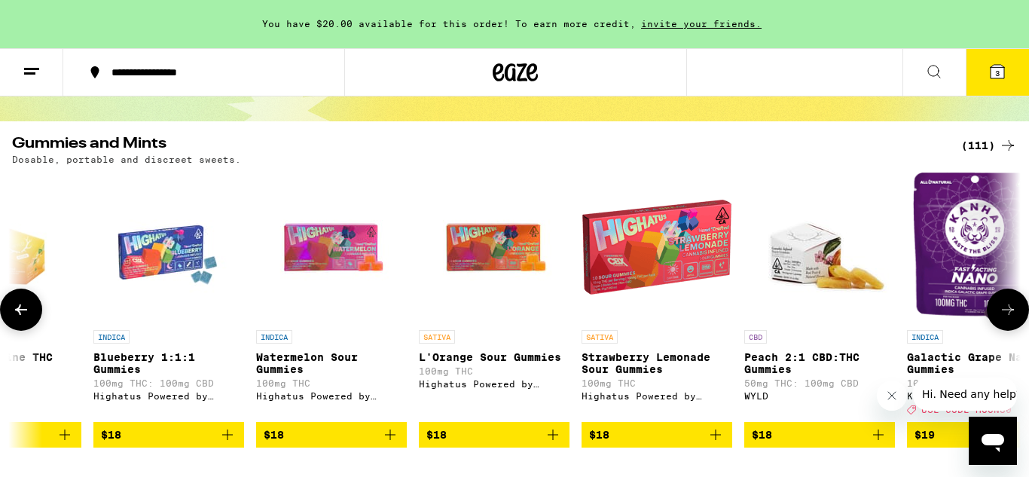
click at [1008, 315] on icon at bounding box center [1008, 310] width 18 height 18
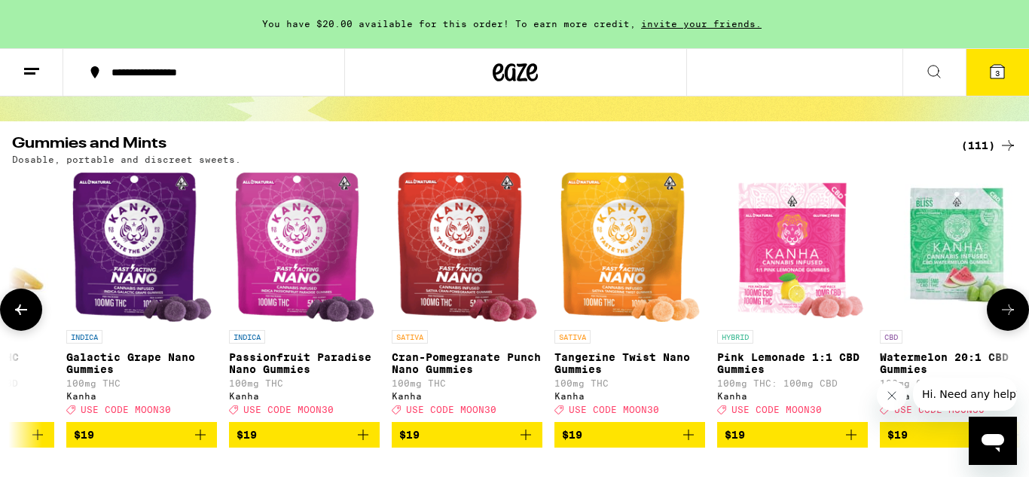
click at [1008, 315] on icon at bounding box center [1008, 310] width 18 height 18
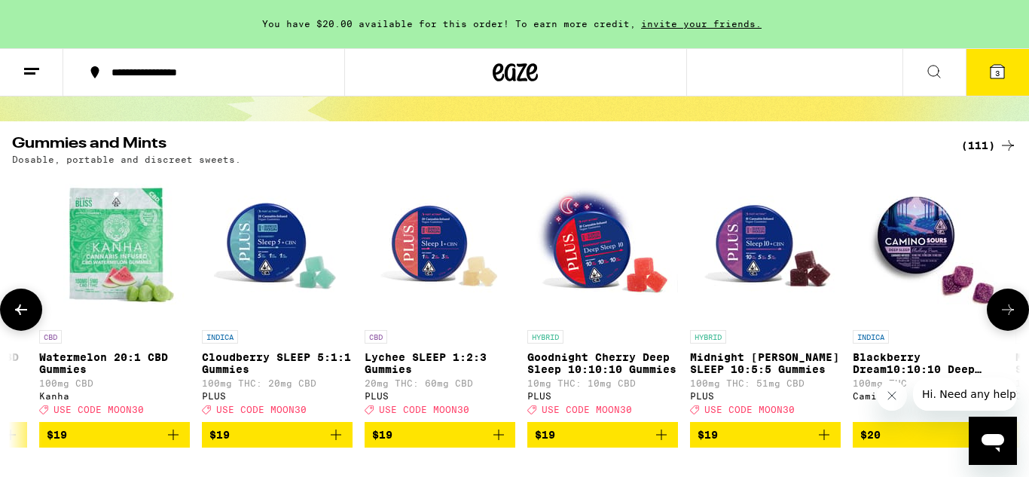
click at [1008, 315] on icon at bounding box center [1008, 310] width 18 height 18
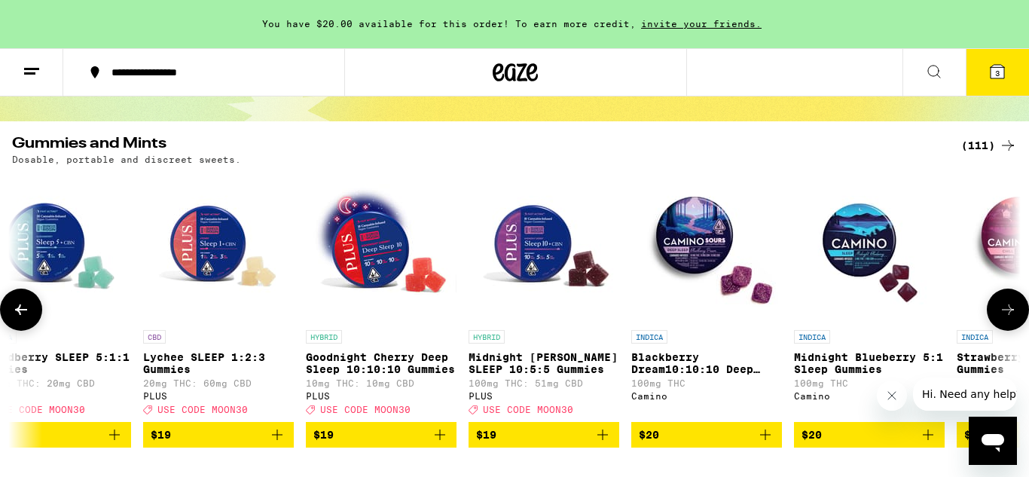
click at [1008, 315] on icon at bounding box center [1008, 310] width 18 height 18
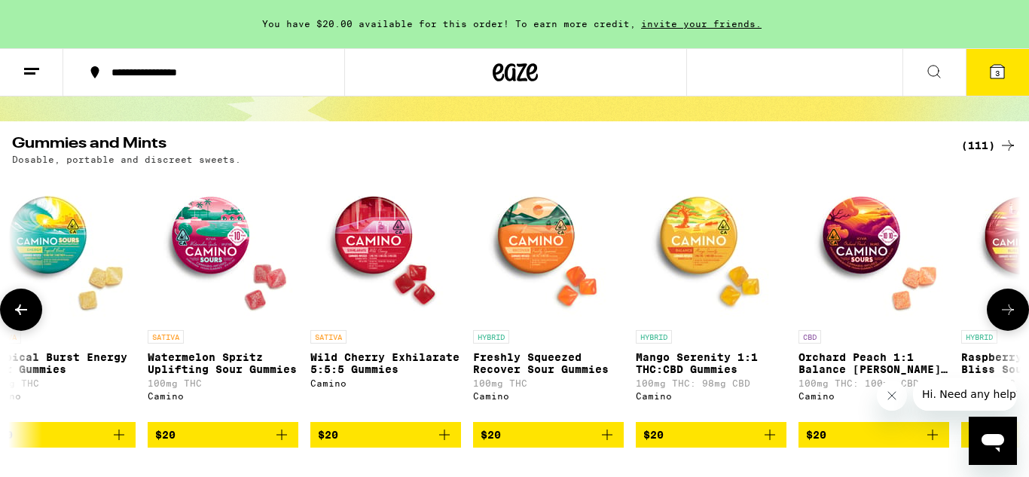
click at [1008, 315] on icon at bounding box center [1008, 310] width 18 height 18
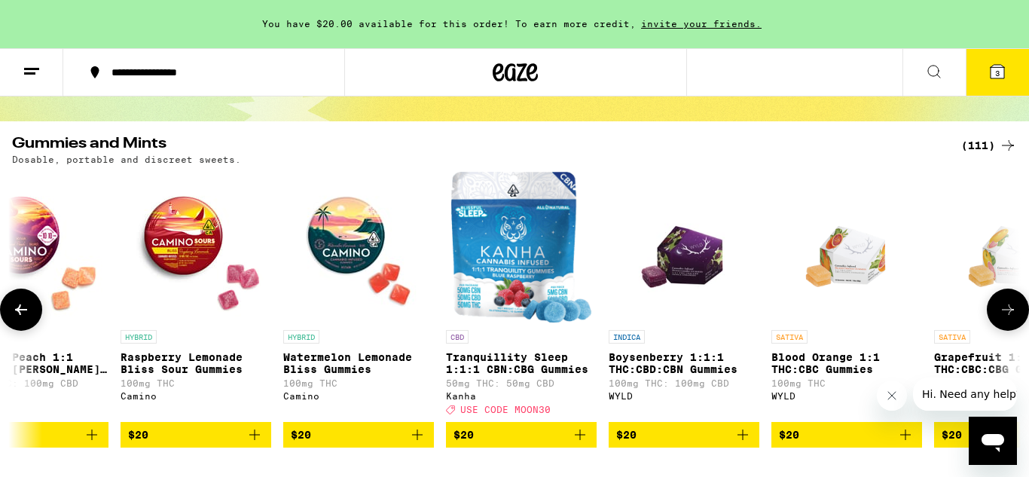
click at [1008, 315] on icon at bounding box center [1008, 310] width 18 height 18
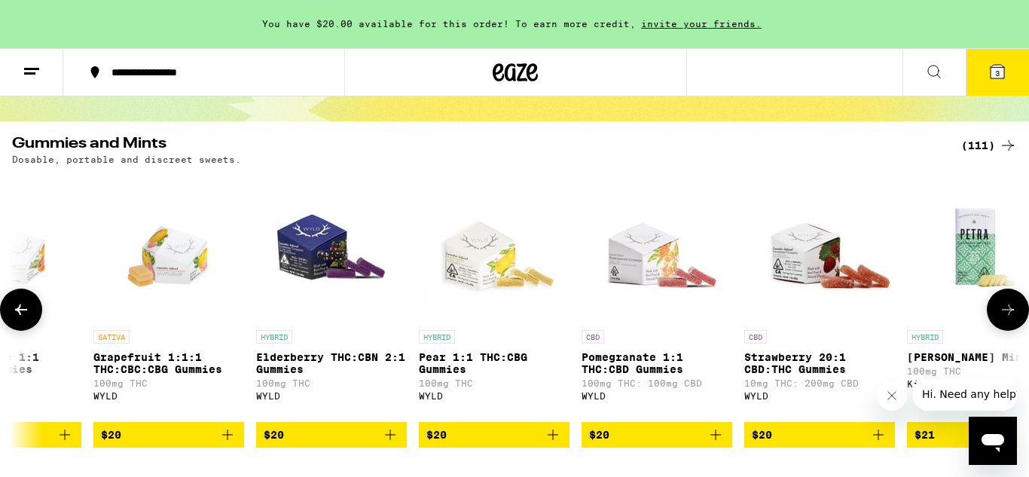
click at [1008, 315] on icon at bounding box center [1008, 310] width 18 height 18
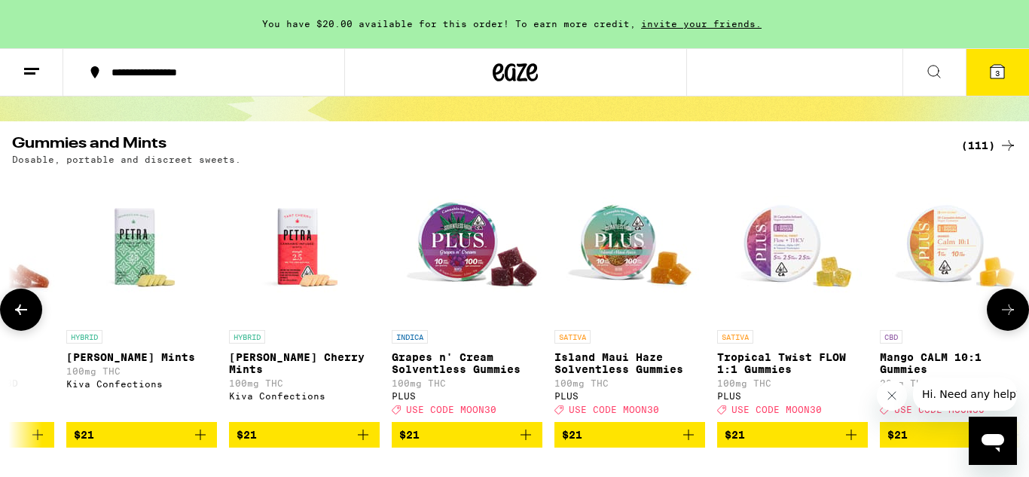
click at [1008, 315] on icon at bounding box center [1008, 310] width 18 height 18
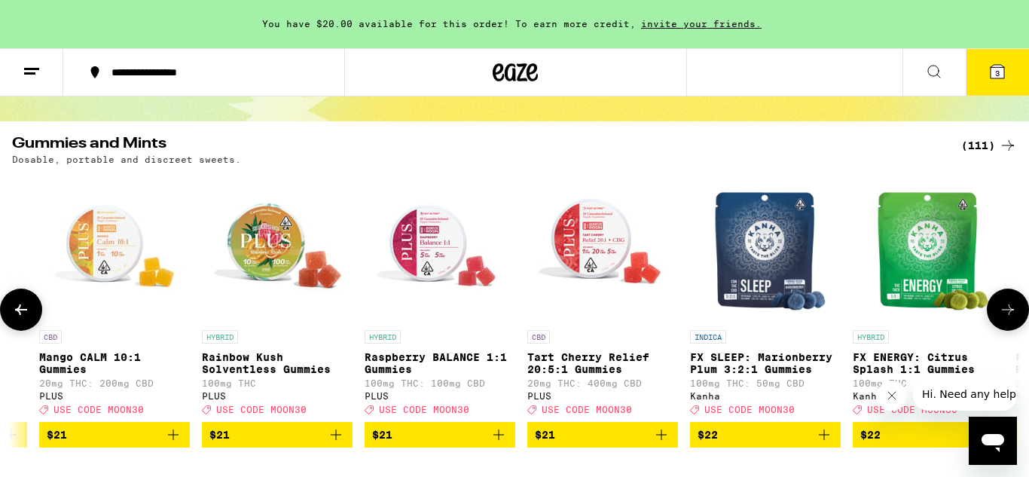
click at [1008, 315] on icon at bounding box center [1008, 310] width 18 height 18
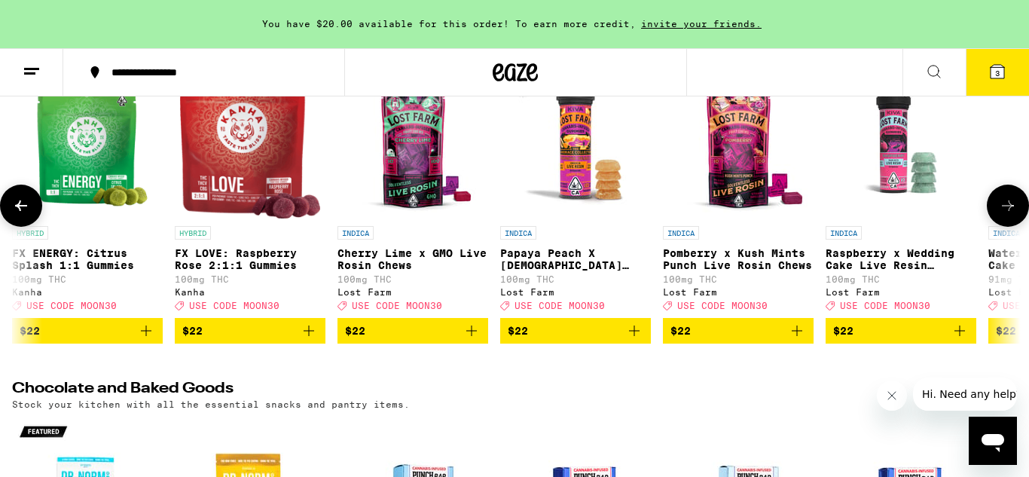
scroll to position [218, 0]
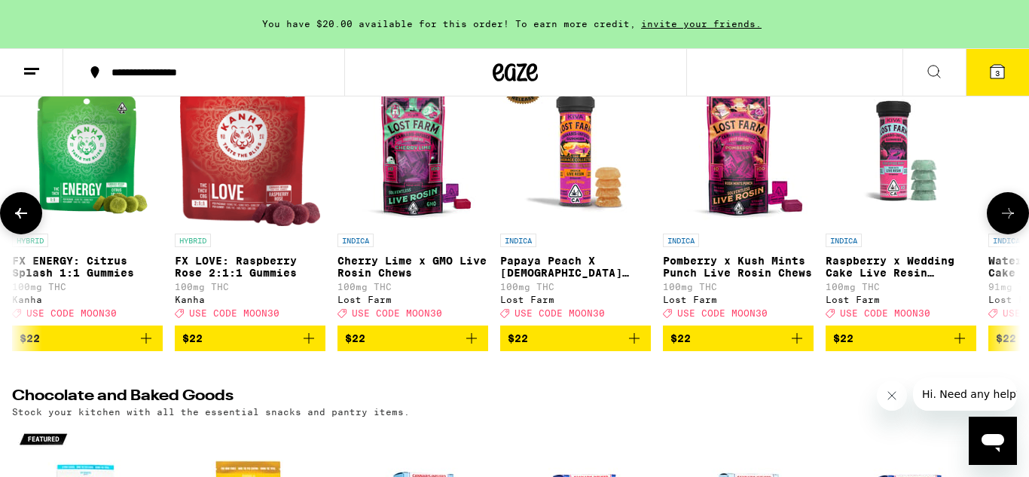
click at [882, 347] on span "$22" at bounding box center [901, 338] width 136 height 18
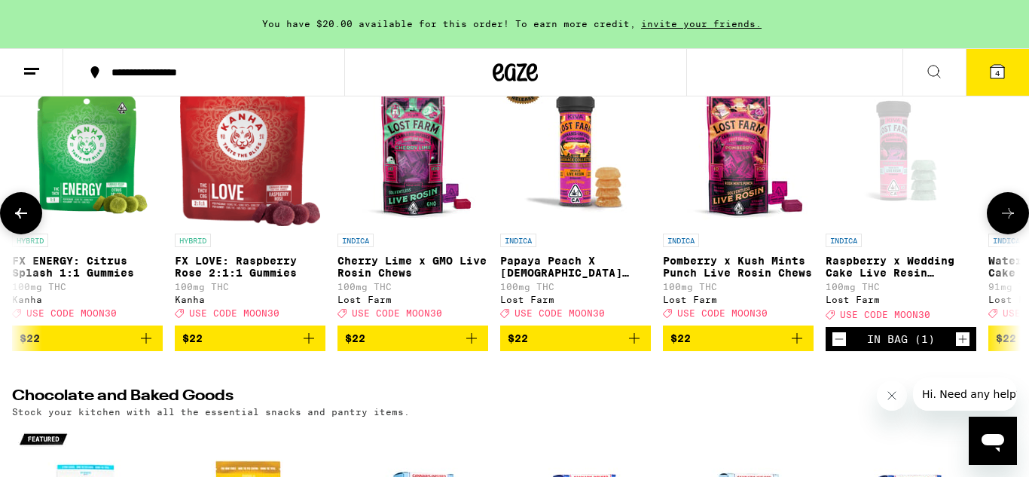
click at [572, 347] on span "$22" at bounding box center [576, 338] width 136 height 18
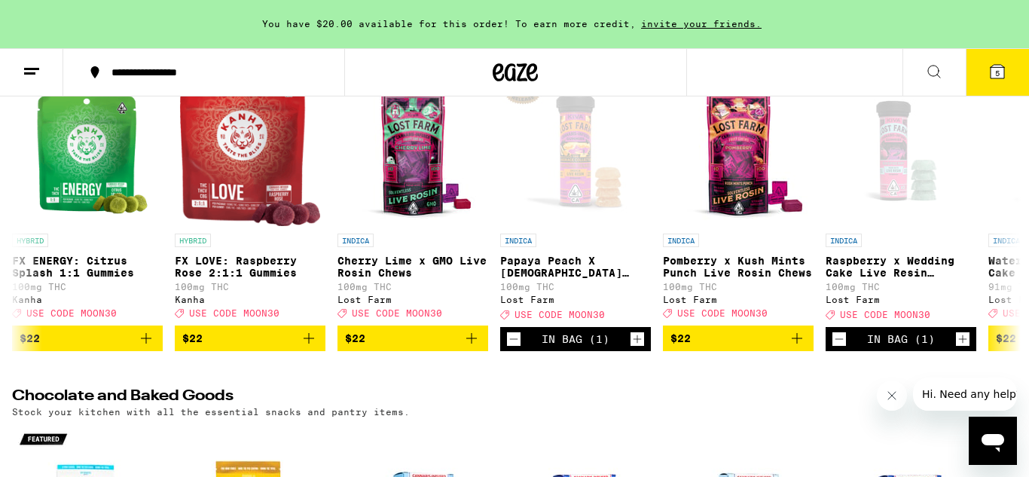
click at [996, 75] on span "5" at bounding box center [997, 73] width 5 height 9
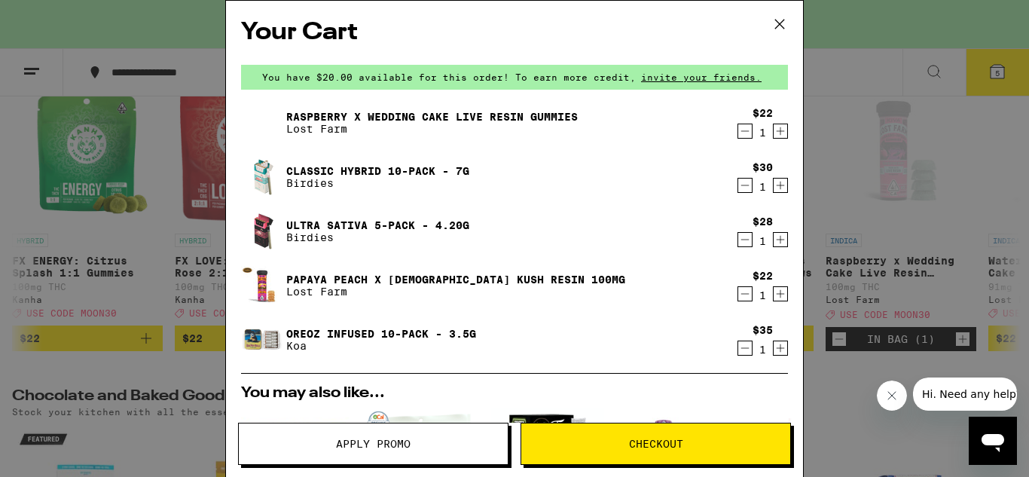
click at [393, 451] on button "Apply Promo" at bounding box center [373, 444] width 270 height 42
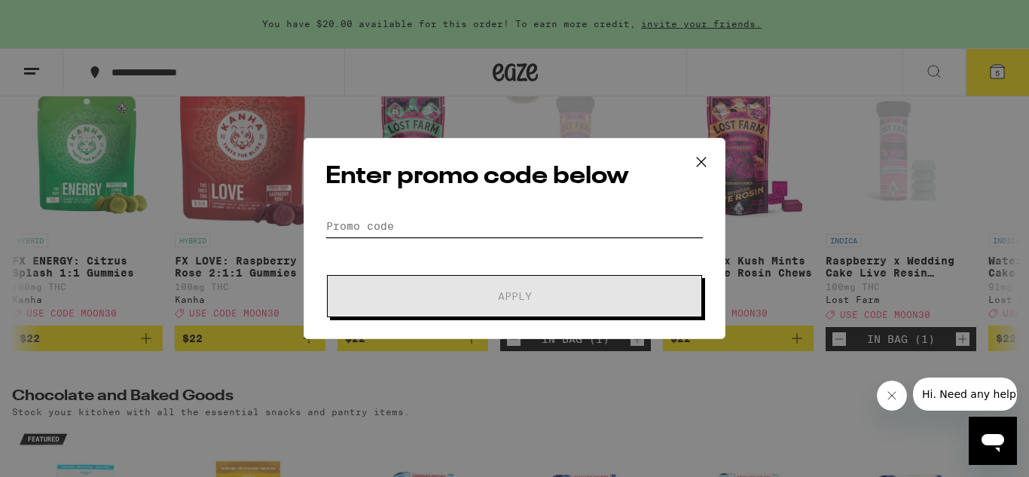
click at [392, 221] on input "Promo Code" at bounding box center [514, 226] width 378 height 23
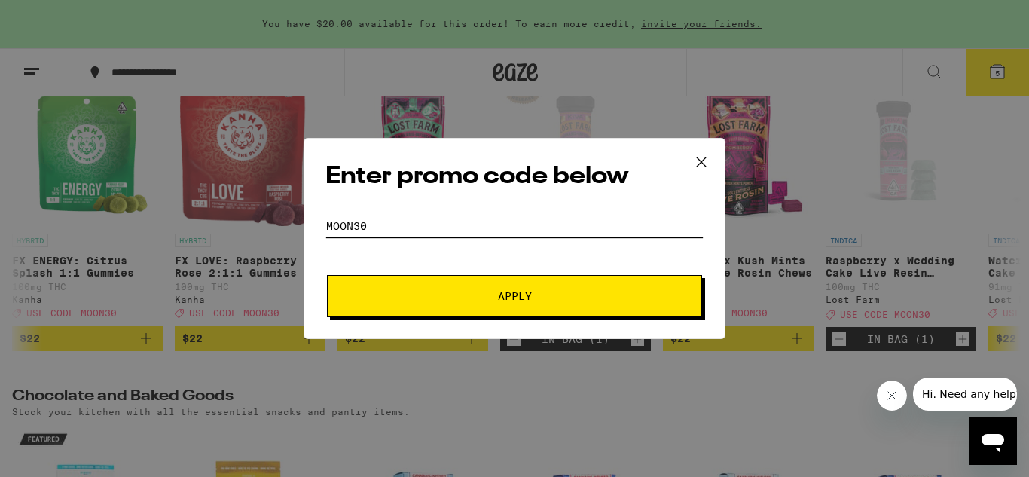
type input "moon30"
click at [388, 295] on span "Apply" at bounding box center [514, 296] width 271 height 11
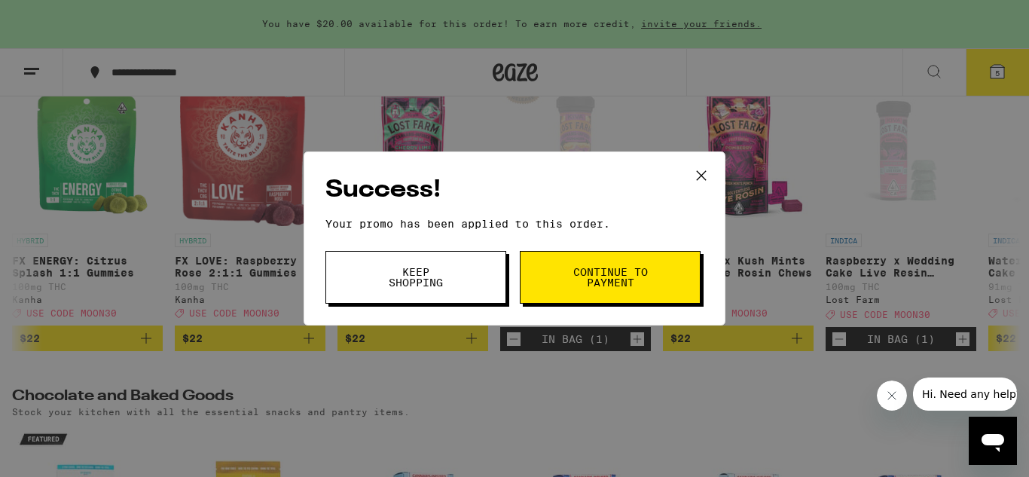
click at [632, 282] on span "Continue to payment" at bounding box center [610, 277] width 77 height 21
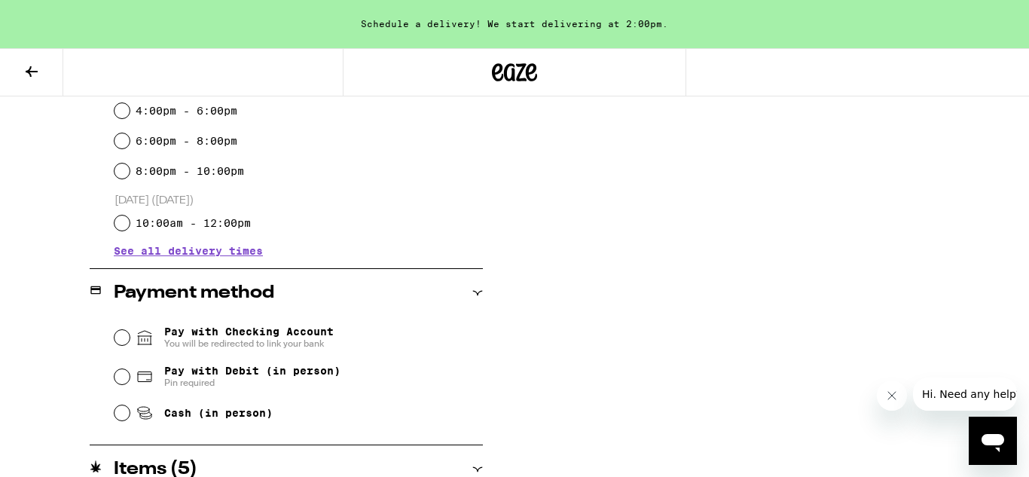
scroll to position [471, 0]
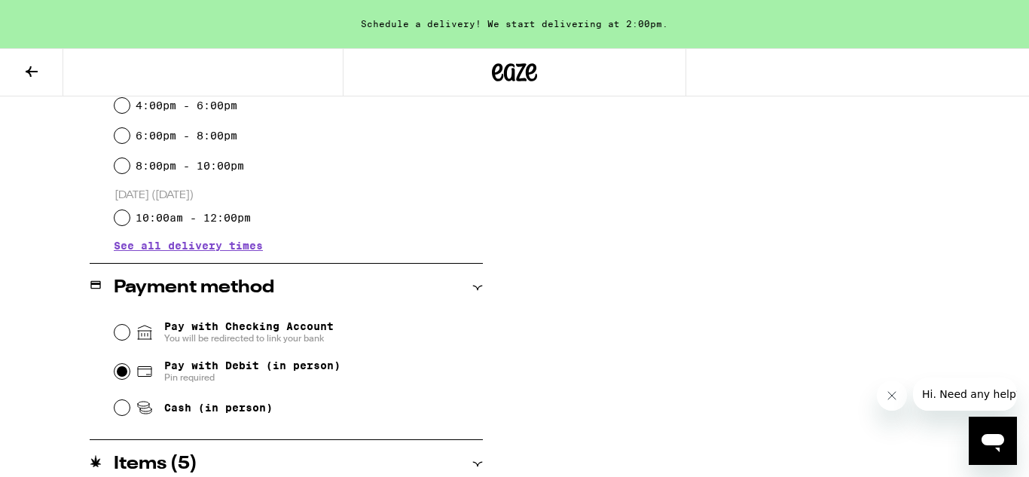
click at [121, 374] on input "Pay with Debit (in person) Pin required" at bounding box center [121, 371] width 15 height 15
radio input "true"
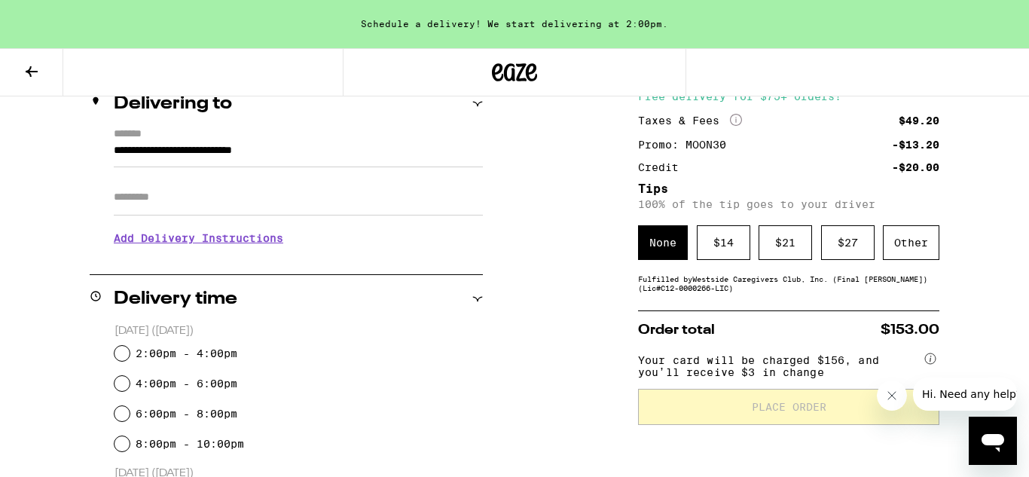
scroll to position [189, 0]
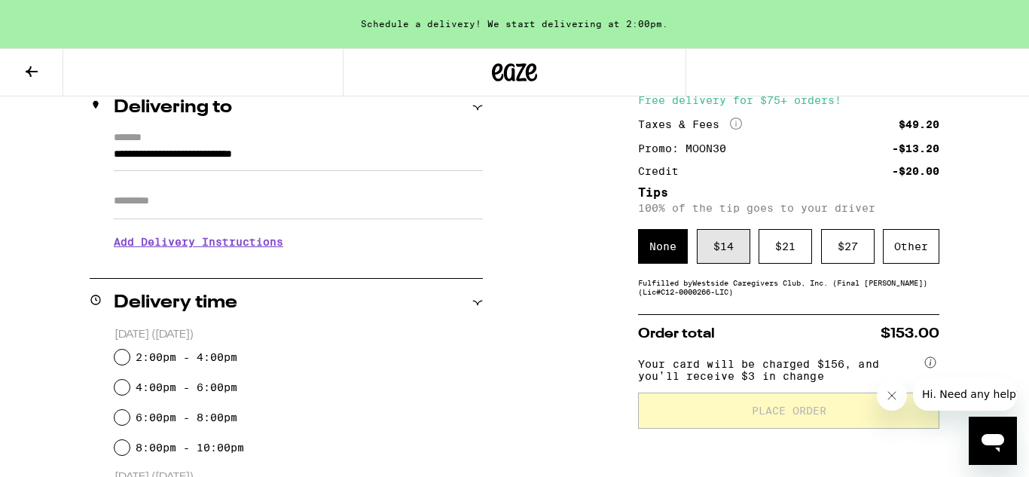
click at [731, 243] on div "$ 14" at bounding box center [723, 246] width 53 height 35
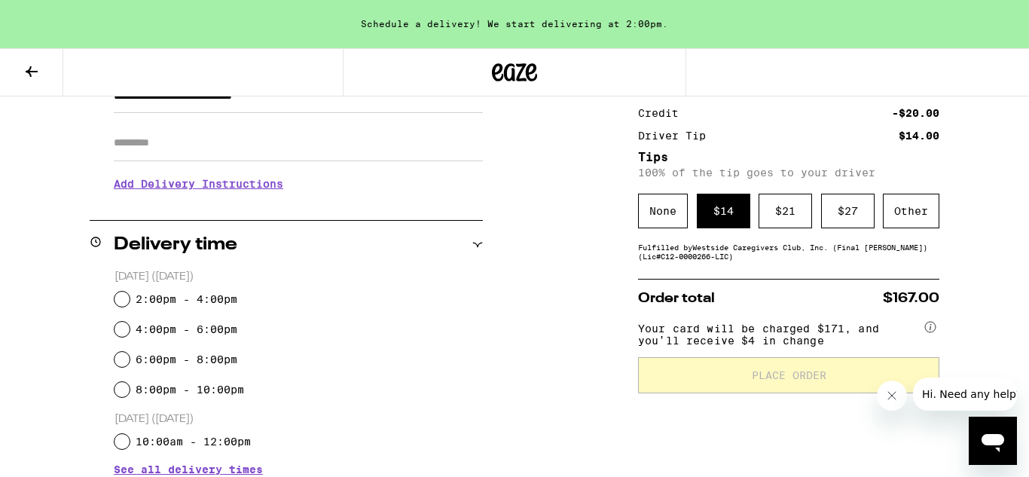
scroll to position [251, 0]
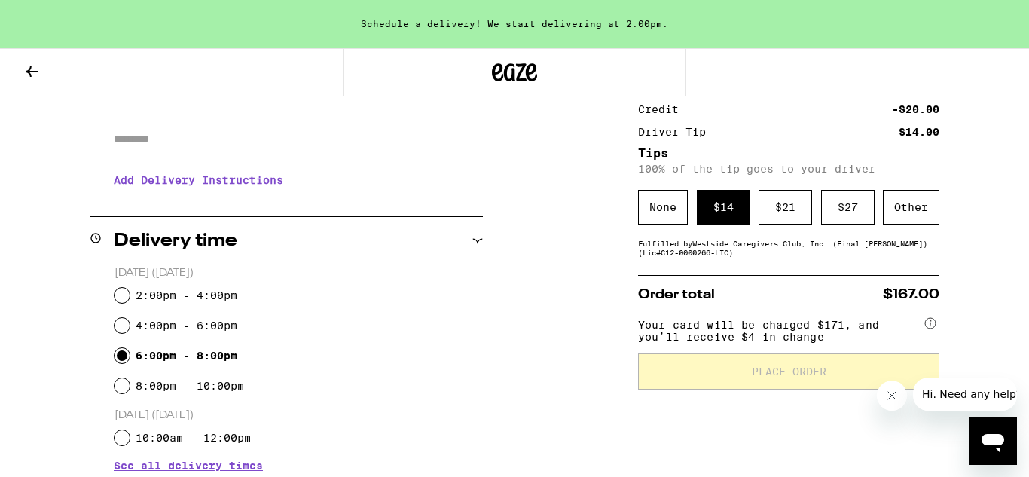
click at [121, 357] on input "6:00pm - 8:00pm" at bounding box center [121, 355] width 15 height 15
radio input "true"
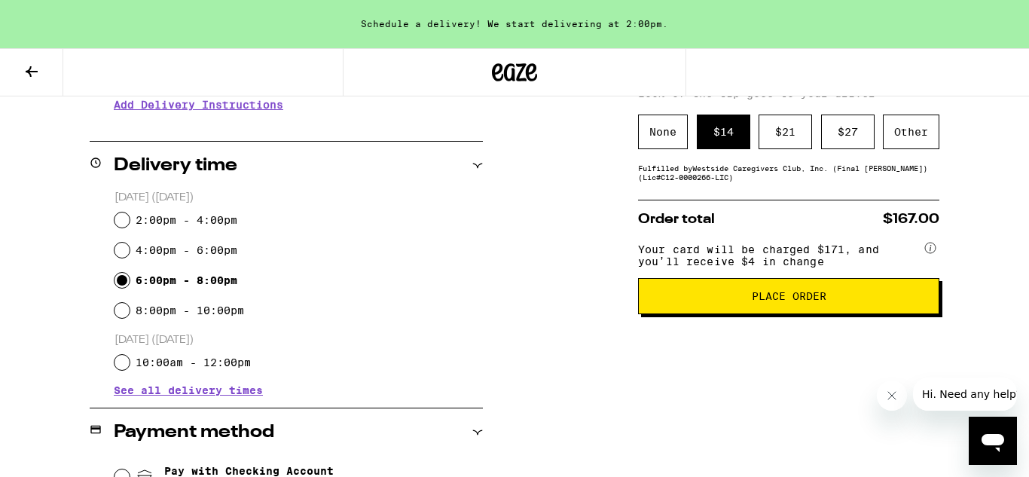
scroll to position [328, 0]
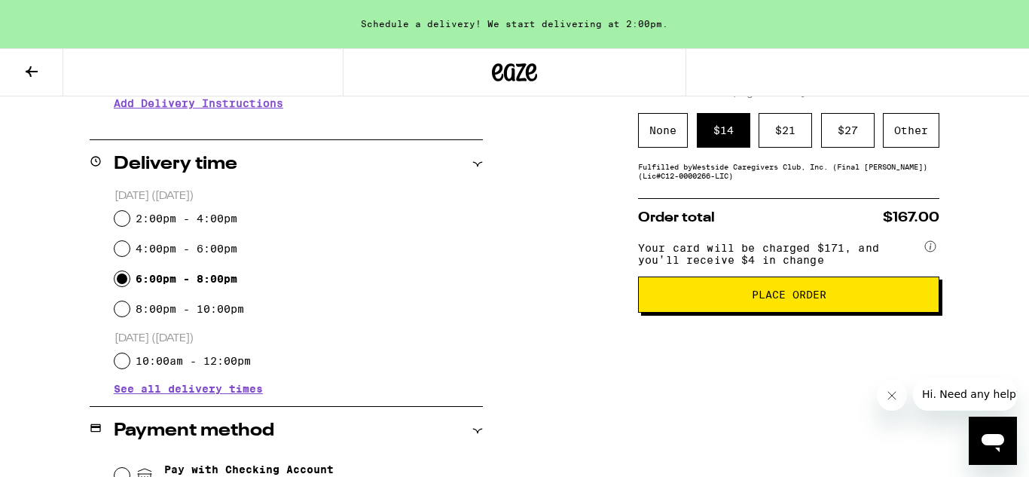
click at [727, 300] on span "Place Order" at bounding box center [789, 294] width 276 height 11
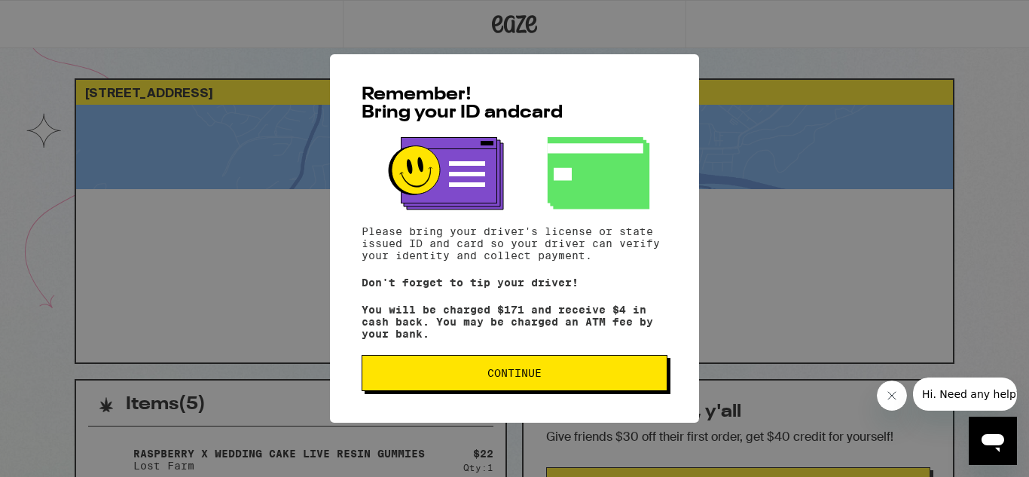
click at [512, 372] on span "Continue" at bounding box center [514, 373] width 54 height 11
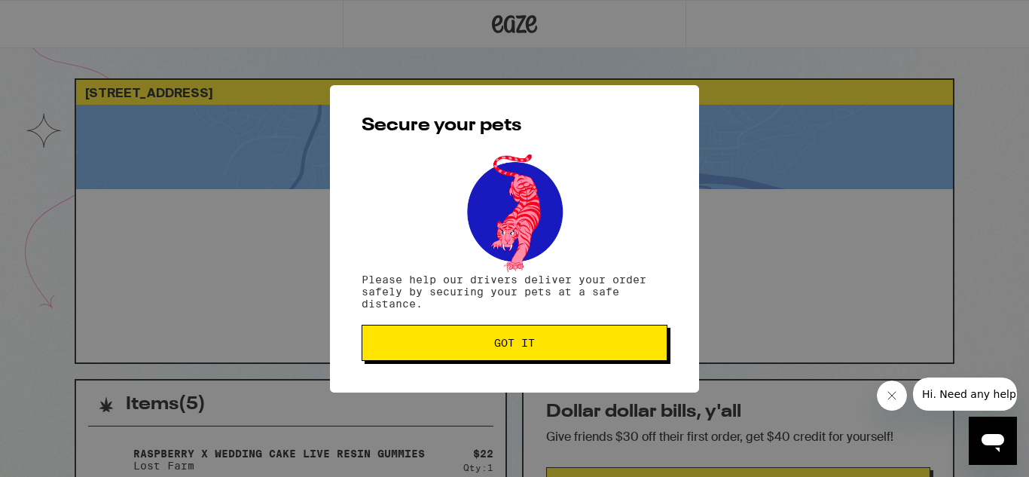
click at [525, 348] on span "Got it" at bounding box center [514, 342] width 41 height 11
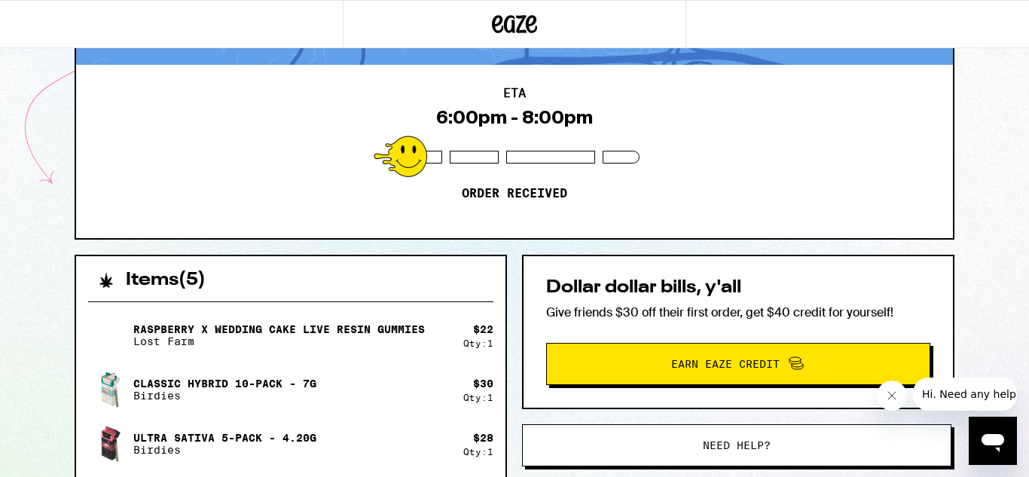
scroll to position [121, 0]
